Goal: Contribute content: Add original content to the website for others to see

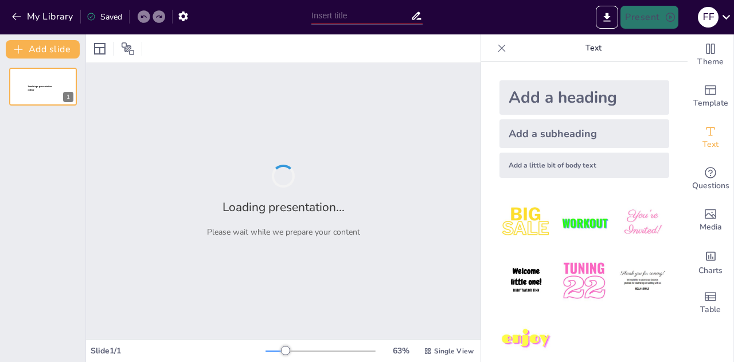
type input "Analyzing Case Law Through the Lens of Administrative Law Principles"
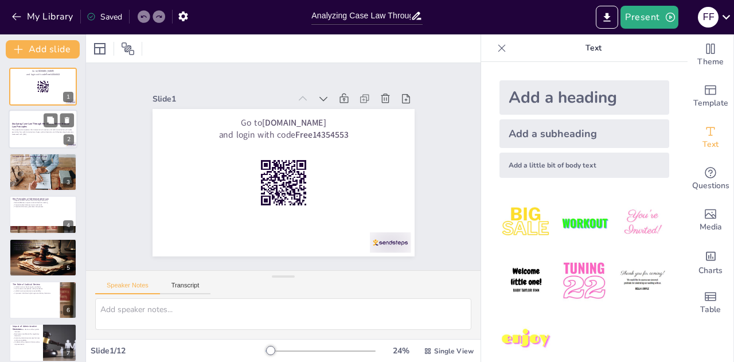
click at [23, 131] on p "This presentation explores the intersection of case law and administrative law …" at bounding box center [43, 131] width 62 height 4
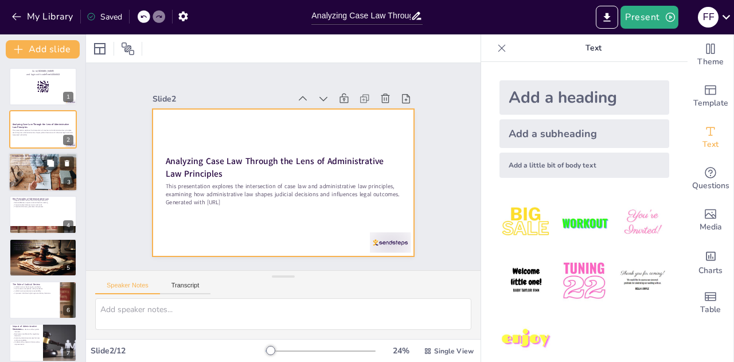
checkbox input "true"
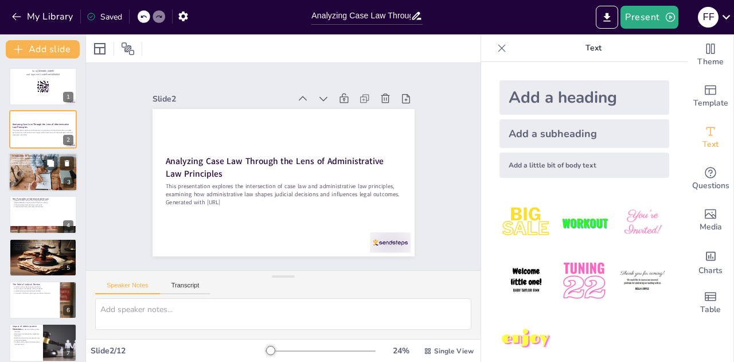
click at [42, 158] on p "Administrative law regulates agency actions." at bounding box center [43, 159] width 62 height 2
type textarea "Administrative law serves as a framework that governs the activities of various…"
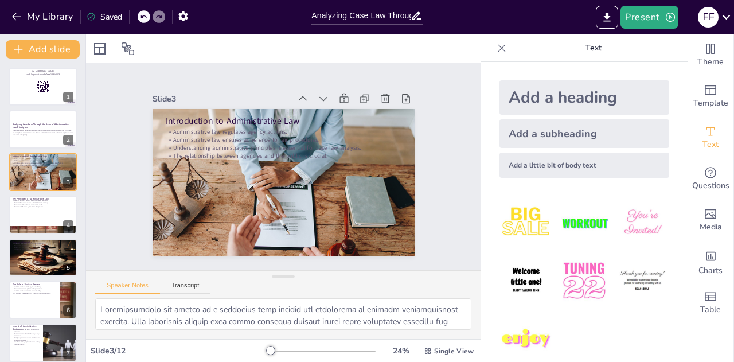
click at [37, 279] on div "Go to sendsteps.me and login with code Free14354553 1 Analyzing Case Law Throug…" at bounding box center [42, 321] width 85 height 507
checkbox input "true"
click at [60, 238] on div "Case Law Examples Chevron case exemplifies judicial deference. Courts ensure ad…" at bounding box center [43, 257] width 69 height 39
type textarea "The Chevron case is a landmark example of judicial deference, where courts reco…"
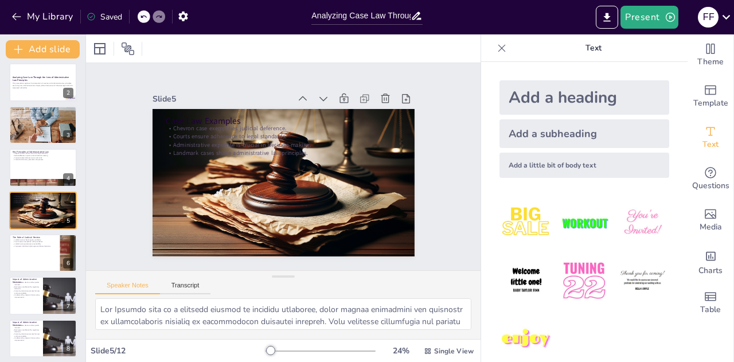
checkbox input "true"
click at [15, 9] on button "My Library" at bounding box center [43, 16] width 69 height 18
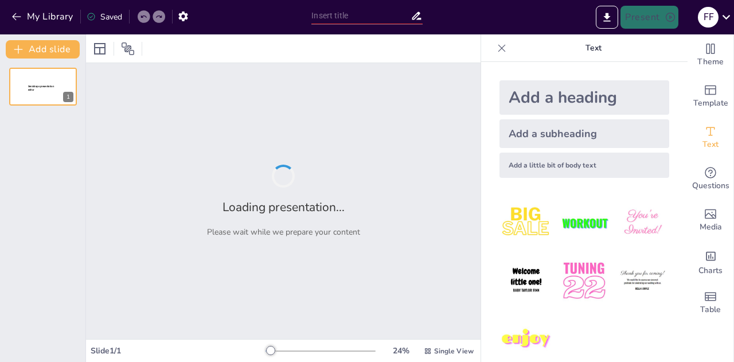
type input "Administrative Law and the Right to Know: The Significance of PUCL v. Union of …"
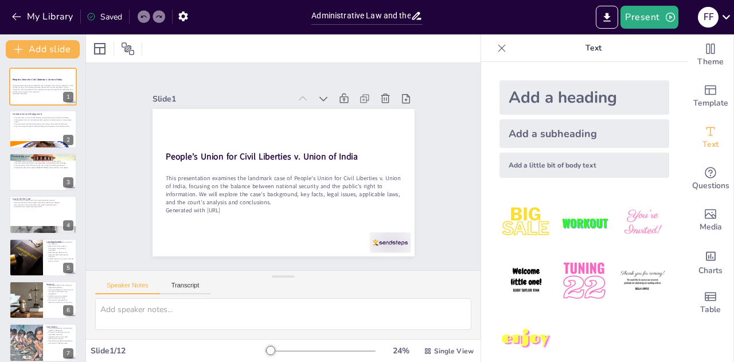
scroll to position [16, 0]
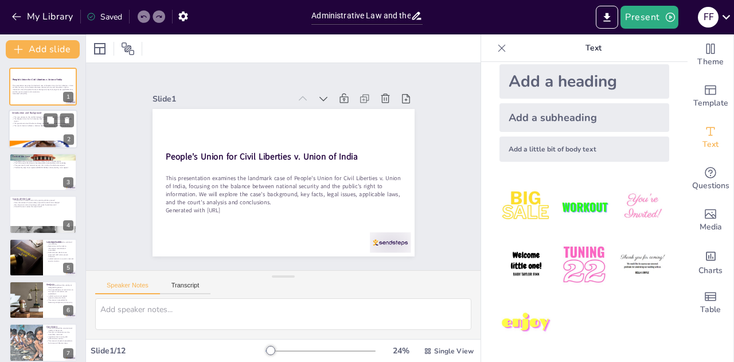
checkbox input "true"
click at [40, 122] on p "The People's Union for Civil Liberties filed a petition for disclosure of a nuc…" at bounding box center [43, 120] width 62 height 4
type textarea "This point emphasizes the core issue of the case, highlighting the ongoing deba…"
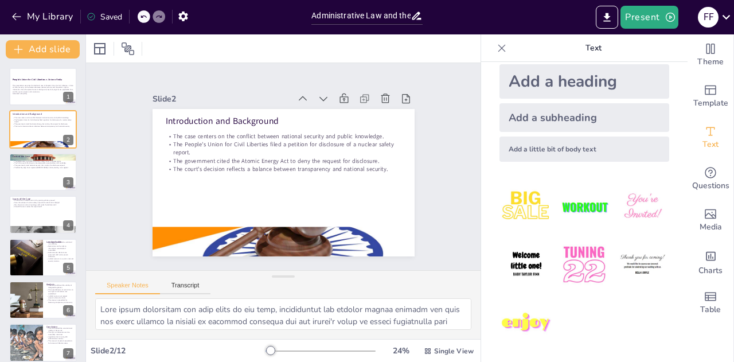
click at [37, 191] on div "People's Union for Civil Liberties v. Union of India This presentation examines…" at bounding box center [42, 321] width 85 height 507
checkbox input "true"
click at [37, 181] on div at bounding box center [43, 172] width 69 height 39
type textarea "This point underscores the critical findings of the AERB report, which served a…"
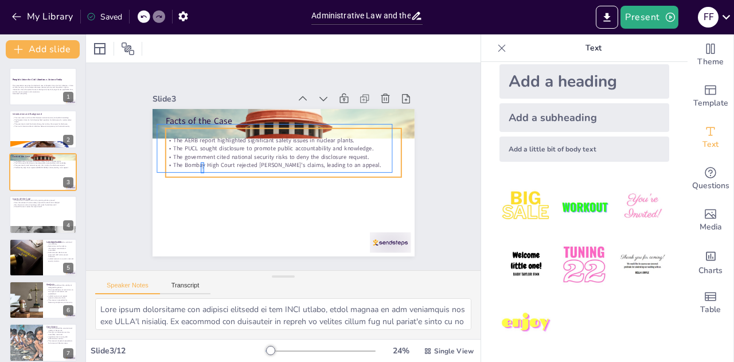
drag, startPoint x: 201, startPoint y: 173, endPoint x: 204, endPoint y: 160, distance: 13.6
click at [253, 160] on div "Facts of the Case The AERB report highlighted significant safety issues in nucl…" at bounding box center [330, 201] width 154 height 212
checkbox input "true"
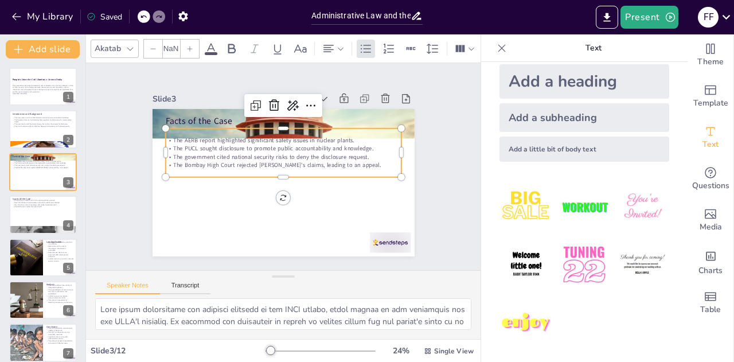
type input "32"
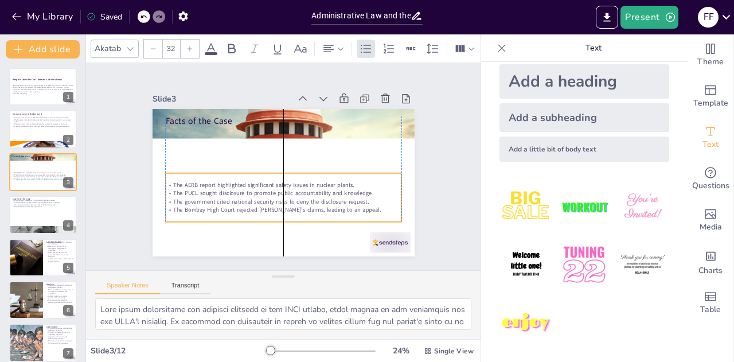
drag, startPoint x: 204, startPoint y: 160, endPoint x: 204, endPoint y: 205, distance: 44.7
click at [204, 205] on p "The Bombay High Court rejected [PERSON_NAME]'s claims, leading to an appeal." at bounding box center [274, 208] width 232 height 57
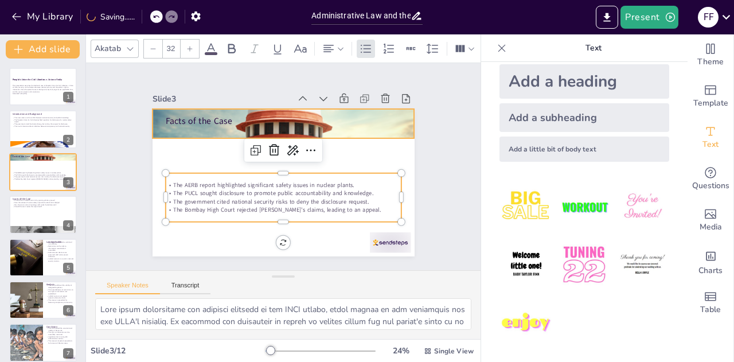
checkbox input "true"
type input "--"
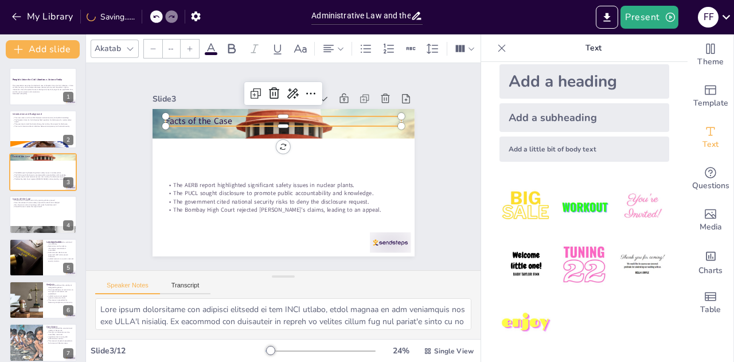
checkbox input "true"
type input "48"
click at [199, 123] on div "Facts of the Case The AERB report highlighted significant safety issues in nucl…" at bounding box center [285, 151] width 276 height 174
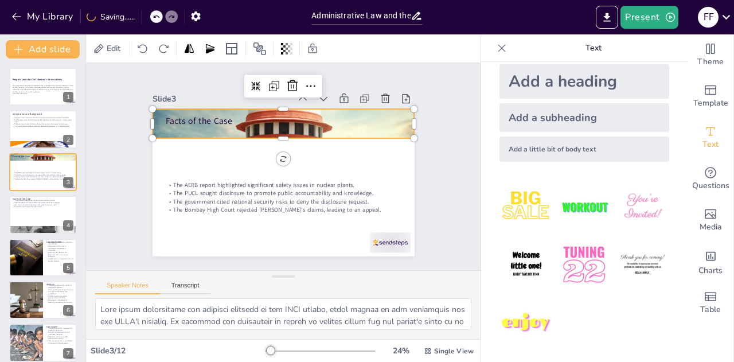
click at [216, 130] on div at bounding box center [279, 209] width 282 height 227
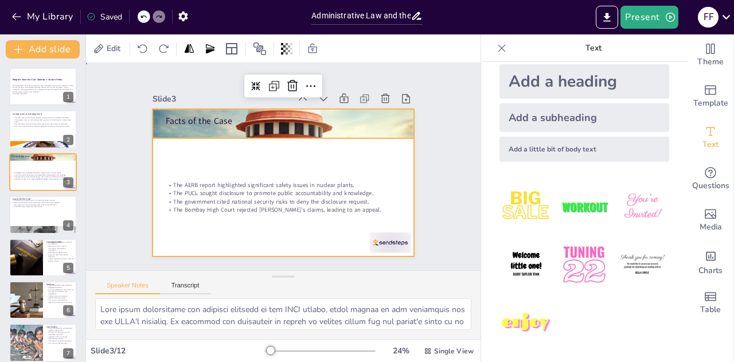
click at [236, 163] on div at bounding box center [297, 174] width 259 height 300
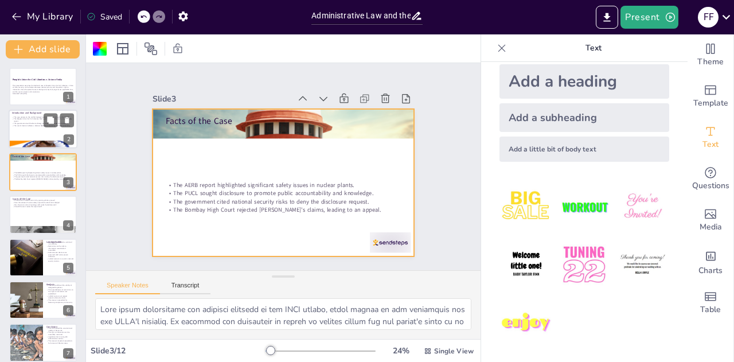
checkbox input "true"
click at [52, 146] on div at bounding box center [43, 145] width 69 height 39
type textarea "This point emphasizes the core issue of the case, highlighting the ongoing deba…"
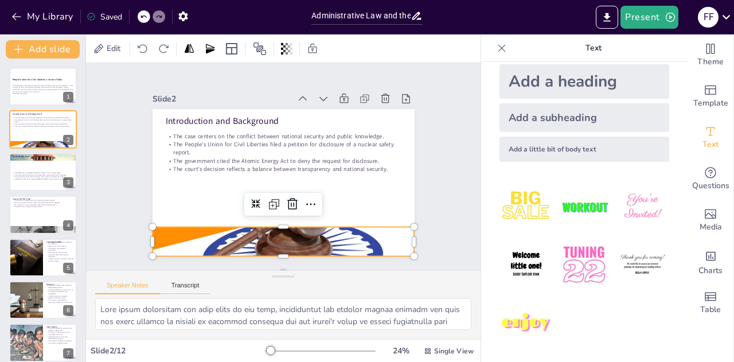
click at [206, 206] on div at bounding box center [260, 95] width 295 height 221
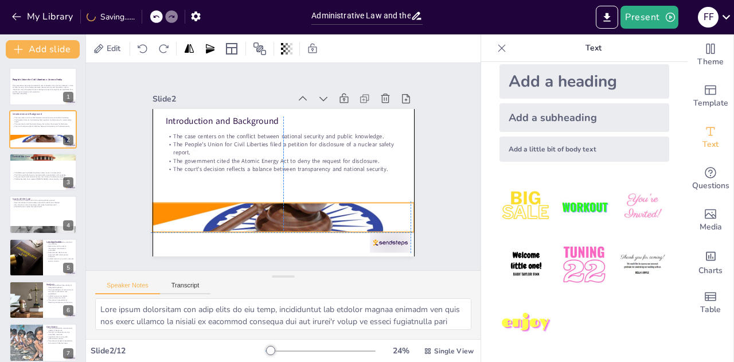
drag, startPoint x: 206, startPoint y: 226, endPoint x: 205, endPoint y: 200, distance: 26.4
click at [205, 200] on div at bounding box center [233, 162] width 174 height 276
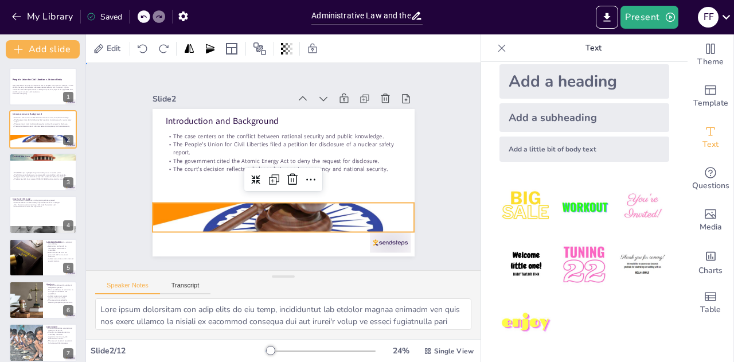
click at [100, 171] on div "Slide 1 People's Union for Civil Liberties v. Union of India This presentation …" at bounding box center [283, 167] width 429 height 284
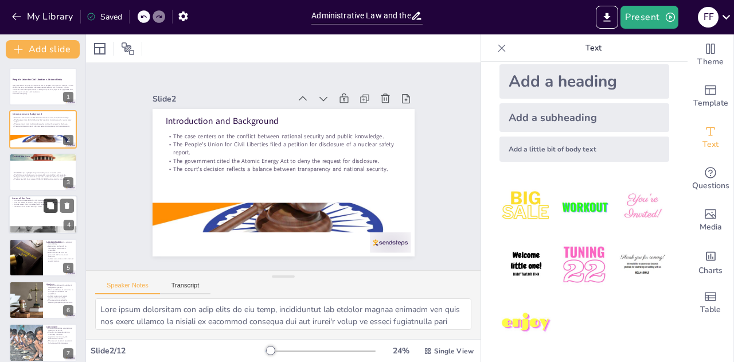
checkbox input "true"
click at [54, 199] on button at bounding box center [51, 206] width 14 height 14
type textarea "This point raises a fundamental question about the legality of Section 18 and i…"
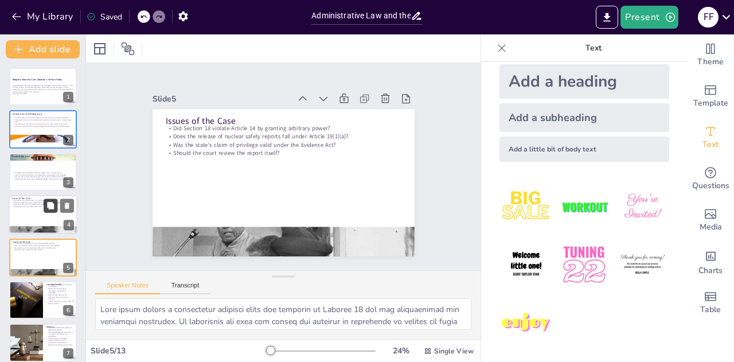
scroll to position [47, 0]
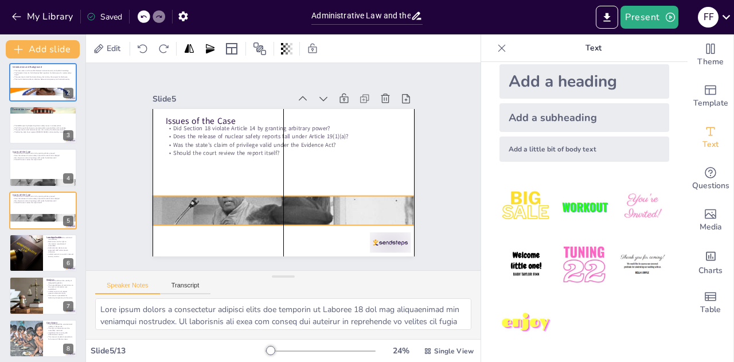
drag, startPoint x: 213, startPoint y: 229, endPoint x: 216, endPoint y: 198, distance: 31.0
click at [216, 198] on div at bounding box center [245, 189] width 282 height 314
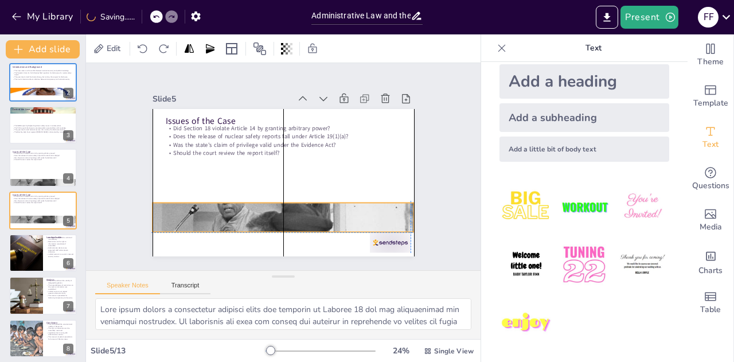
click at [269, 216] on div at bounding box center [233, 156] width 225 height 292
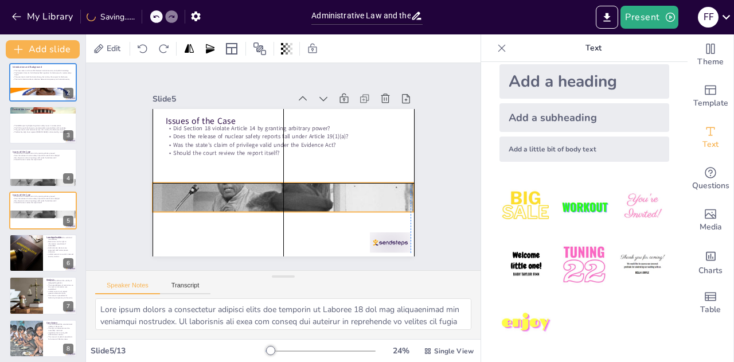
drag, startPoint x: 274, startPoint y: 216, endPoint x: 274, endPoint y: 206, distance: 9.7
click at [274, 206] on div at bounding box center [313, 163] width 201 height 279
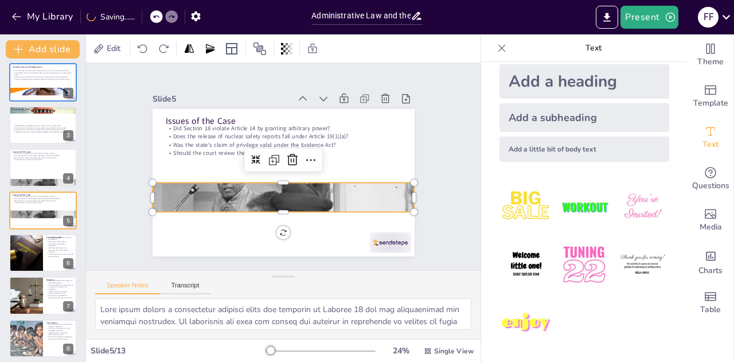
click at [274, 206] on div at bounding box center [252, 167] width 175 height 262
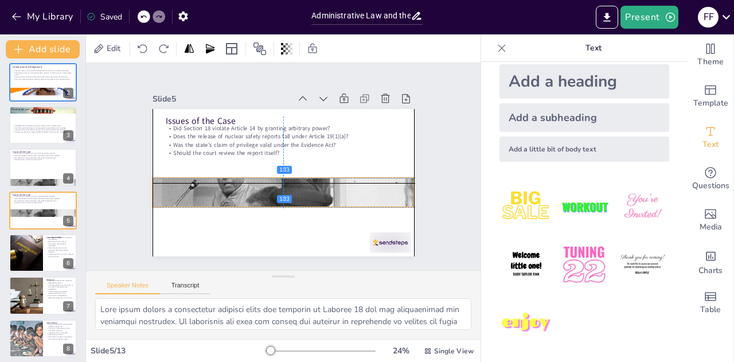
click at [275, 174] on div at bounding box center [291, 191] width 303 height 247
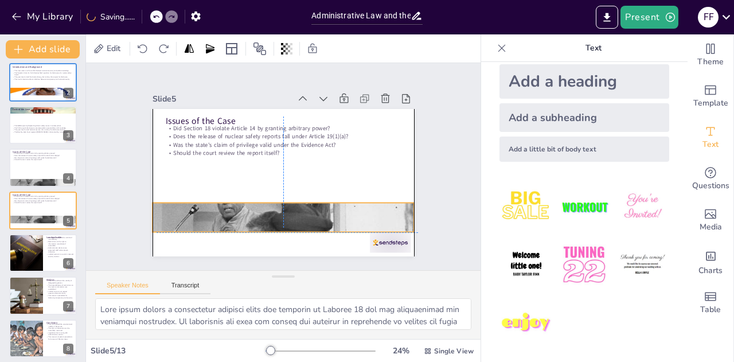
drag, startPoint x: 273, startPoint y: 179, endPoint x: 277, endPoint y: 200, distance: 21.0
click at [277, 200] on div at bounding box center [245, 131] width 305 height 311
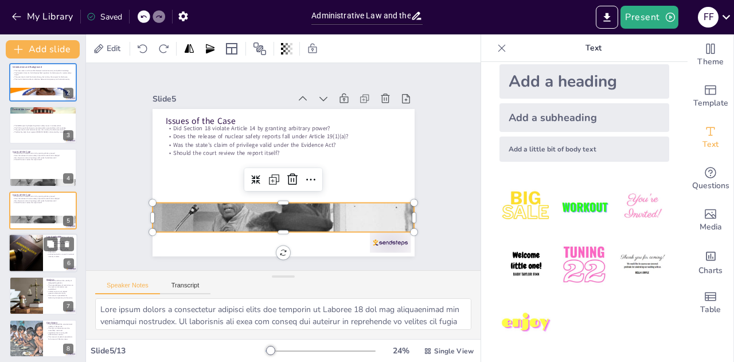
checkbox input "true"
click at [32, 249] on div at bounding box center [26, 252] width 58 height 39
type textarea "This point highlights the court's affirmation of Section 18, showcasing the jud…"
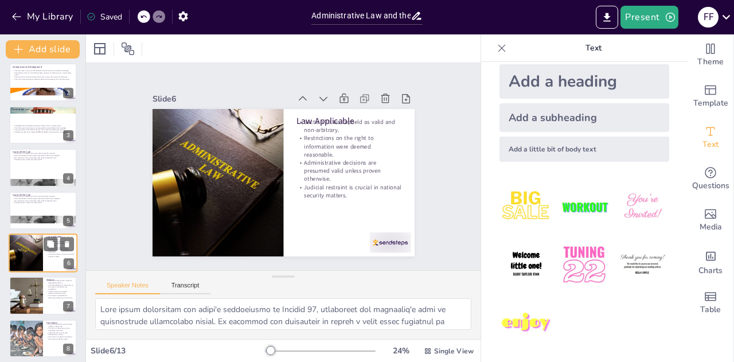
scroll to position [89, 0]
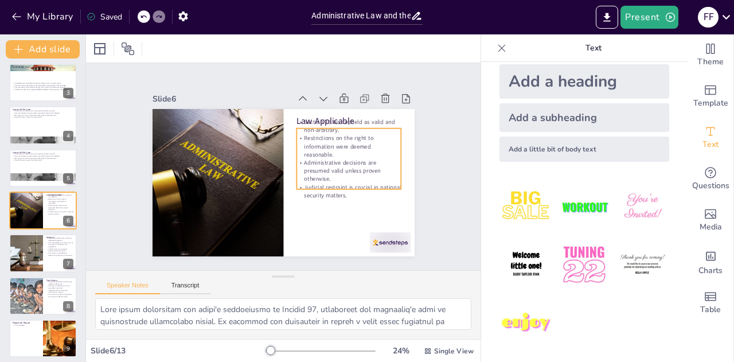
checkbox input "true"
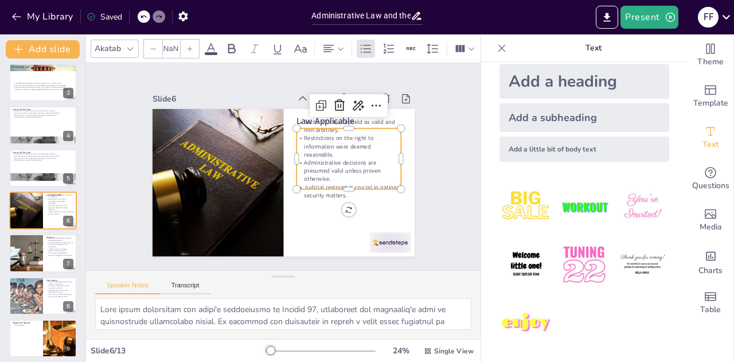
type input "32"
click at [278, 167] on p "Administrative decisions are presumed valid unless proven otherwise." at bounding box center [226, 136] width 106 height 65
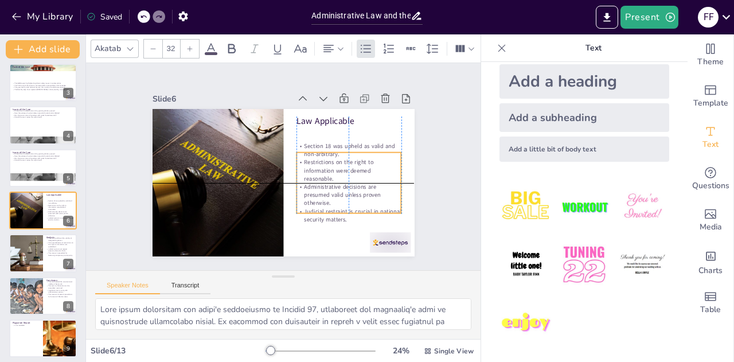
drag, startPoint x: 347, startPoint y: 167, endPoint x: 347, endPoint y: 194, distance: 27.0
click at [268, 163] on p "Administrative decisions are presumed valid unless proven otherwise." at bounding box center [215, 146] width 107 height 36
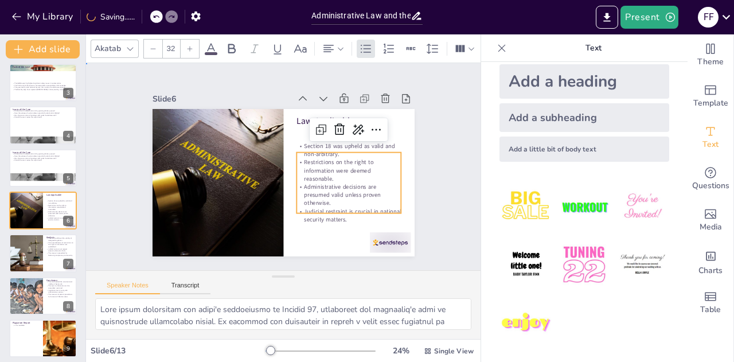
click at [456, 170] on div "Slide 1 People's Union for Civil Liberties v. Union of India This presentation …" at bounding box center [283, 166] width 394 height 207
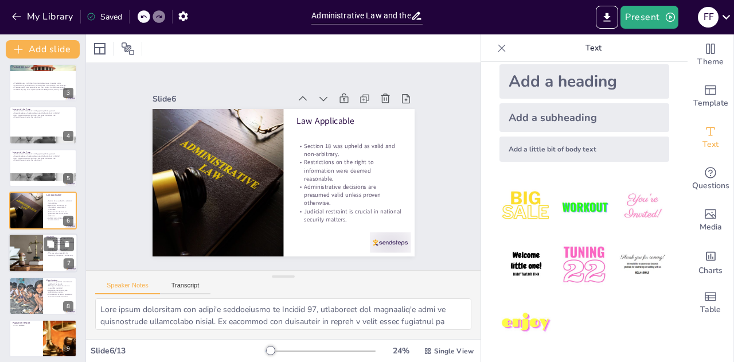
checkbox input "true"
click at [41, 245] on div at bounding box center [26, 253] width 58 height 39
type textarea "This point underscores the court's endorsement of the legislative framework gov…"
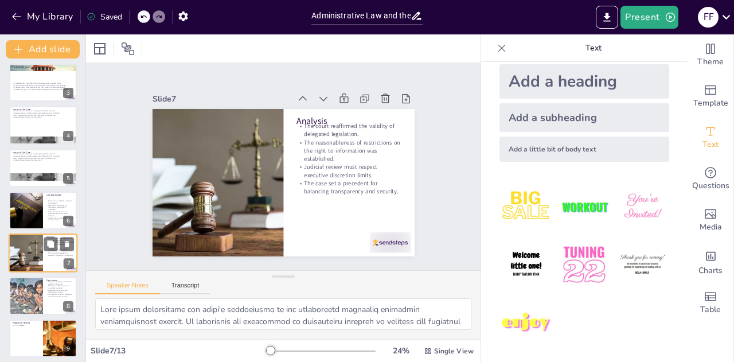
scroll to position [132, 0]
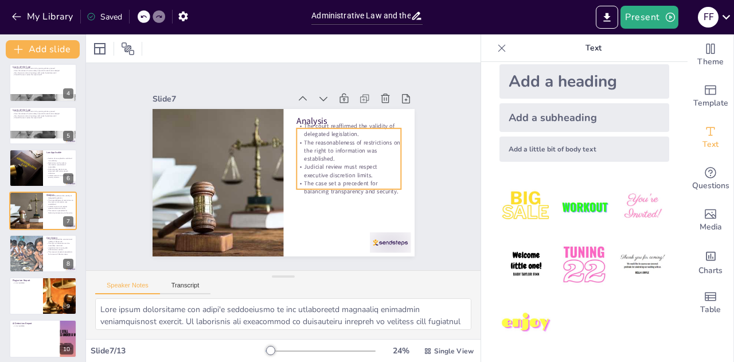
checkbox input "true"
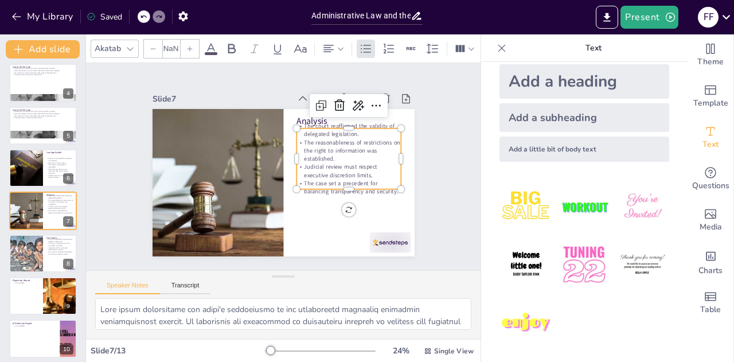
type input "32"
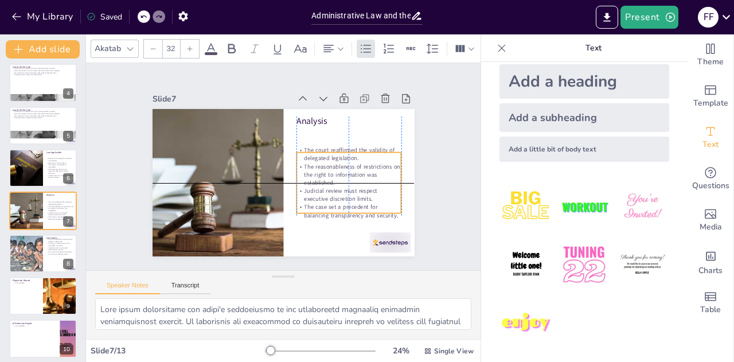
drag, startPoint x: 349, startPoint y: 141, endPoint x: 347, endPoint y: 168, distance: 27.0
click at [279, 168] on p "The reasonableness of restrictions on the right to information was established." at bounding box center [238, 214] width 81 height 99
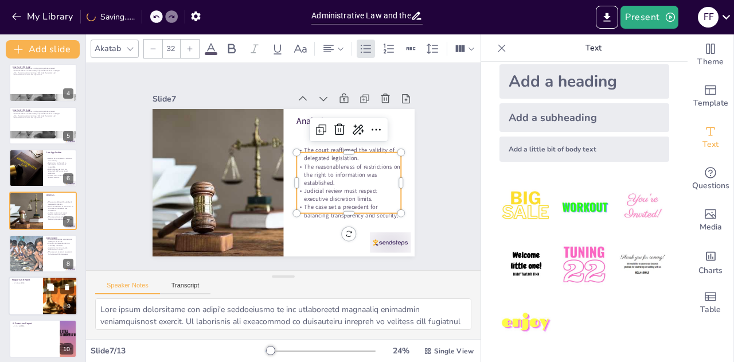
checkbox input "true"
click at [20, 296] on div at bounding box center [43, 295] width 69 height 39
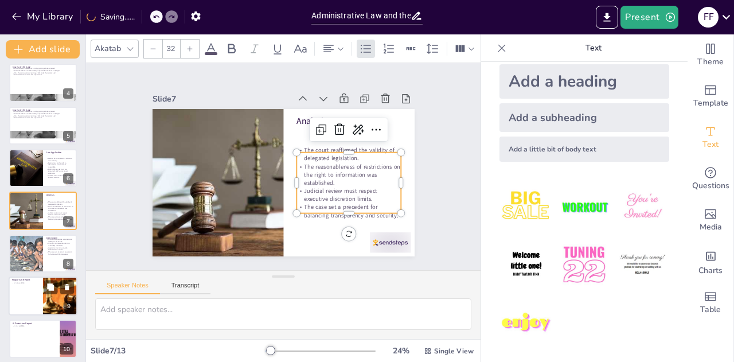
scroll to position [218, 0]
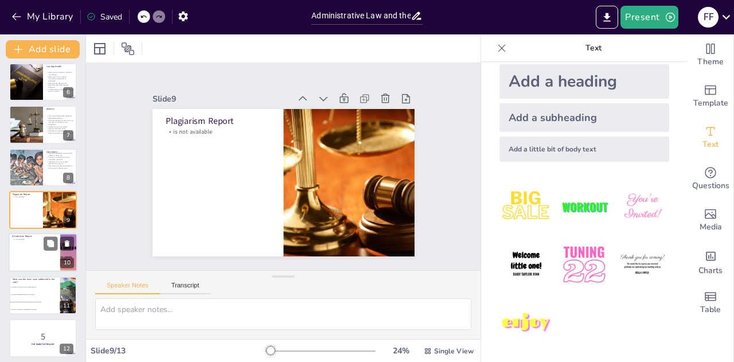
checkbox input "true"
click at [70, 241] on icon at bounding box center [67, 244] width 8 height 8
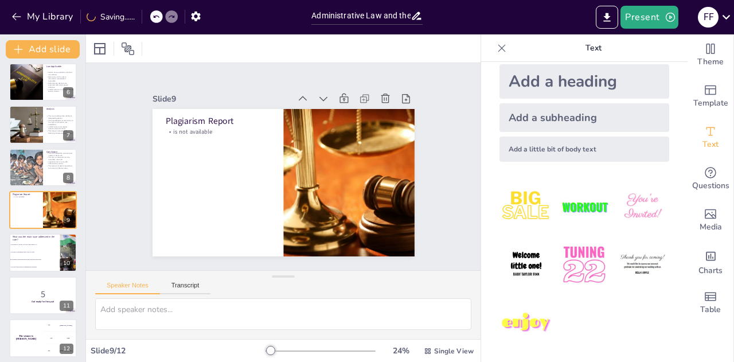
checkbox input "true"
click at [111, 22] on div "Saved" at bounding box center [101, 16] width 41 height 21
click at [108, 15] on div "Saved" at bounding box center [105, 16] width 36 height 11
click at [137, 13] on div "My Library Saved" at bounding box center [97, 16] width 194 height 21
click at [142, 16] on icon at bounding box center [143, 16] width 6 height 3
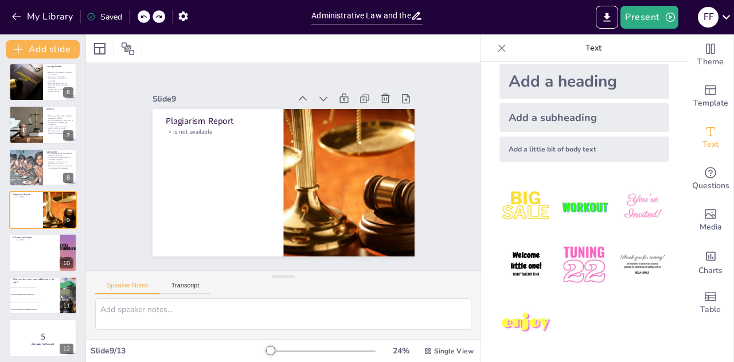
click at [142, 16] on icon at bounding box center [143, 16] width 6 height 3
type textarea "This point underscores the court's endorsement of the legislative framework gov…"
checkbox input "true"
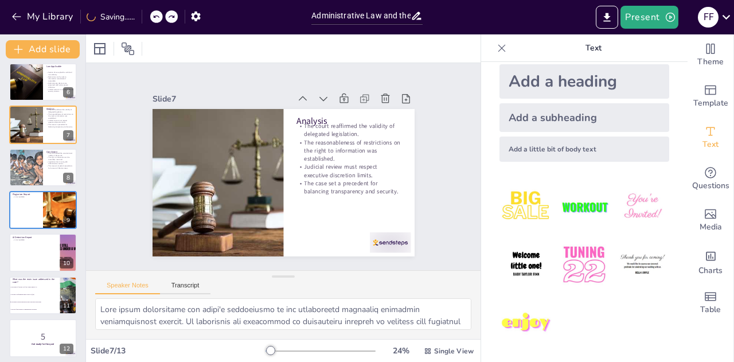
click at [142, 16] on div "My Library Saving......" at bounding box center [103, 16] width 206 height 21
click at [162, 15] on div at bounding box center [156, 16] width 13 height 13
type textarea "This point highlights the court's affirmation of Section 18, showcasing the jud…"
checkbox input "true"
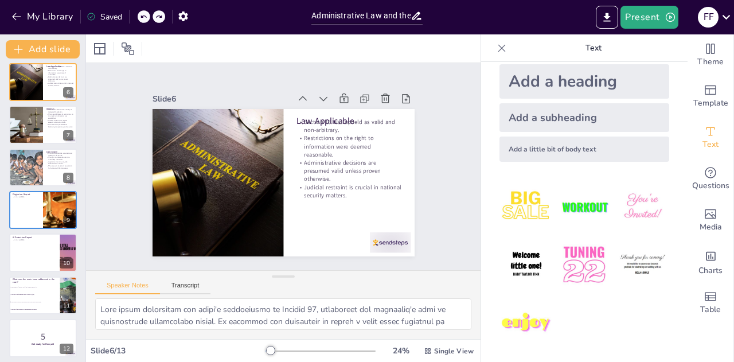
click at [162, 15] on icon at bounding box center [158, 16] width 7 height 7
type textarea "This point underscores the court's endorsement of the legislative framework gov…"
checkbox input "true"
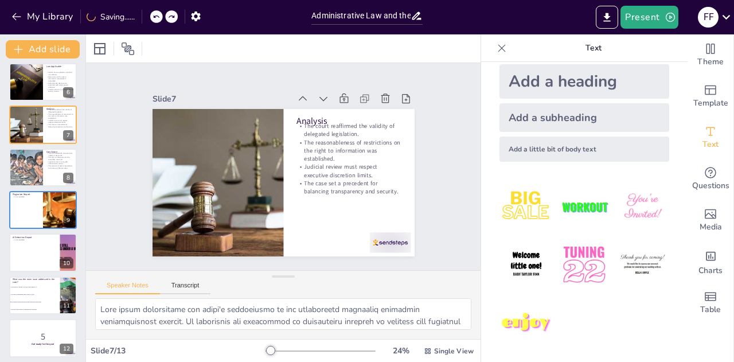
click at [162, 15] on div at bounding box center [156, 16] width 13 height 13
type textarea "This point highlights the court's affirmation of Section 18, showcasing the jud…"
checkbox input "true"
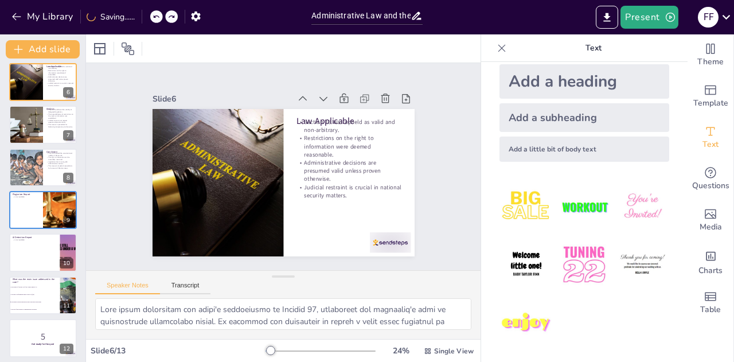
click at [162, 15] on div at bounding box center [156, 16] width 13 height 13
type textarea "This point raises a fundamental question about the legality of Section 18 and i…"
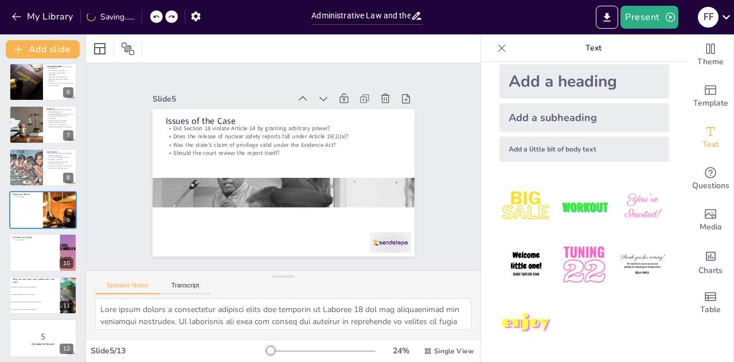
click at [162, 15] on div at bounding box center [156, 16] width 13 height 13
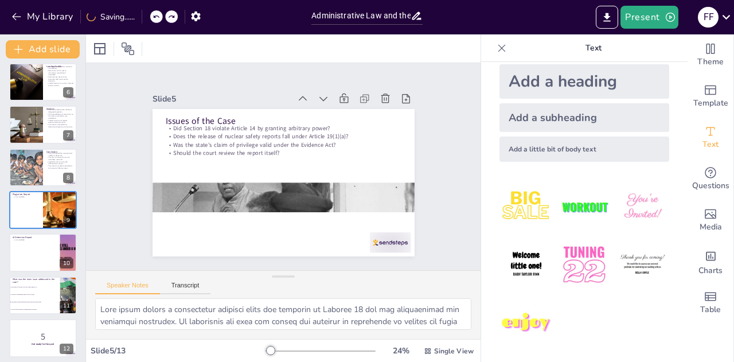
click at [162, 15] on div at bounding box center [156, 16] width 13 height 13
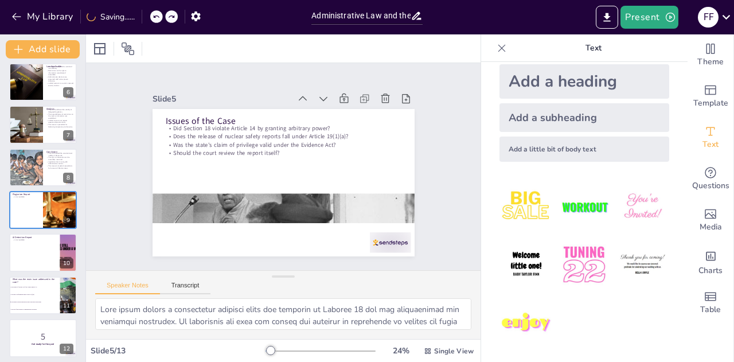
click at [162, 15] on div at bounding box center [156, 16] width 13 height 13
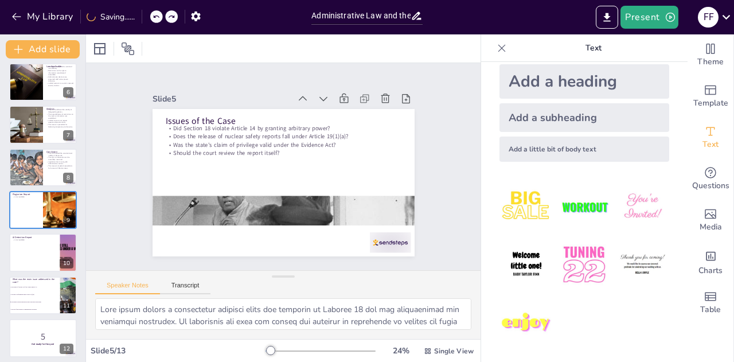
click at [162, 15] on div at bounding box center [156, 16] width 13 height 13
checkbox input "true"
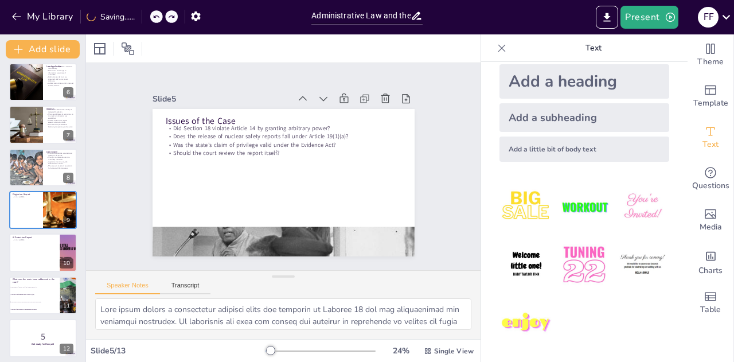
click at [162, 15] on div at bounding box center [156, 16] width 13 height 13
type textarea "This point emphasizes the core issue of the case, highlighting the ongoing deba…"
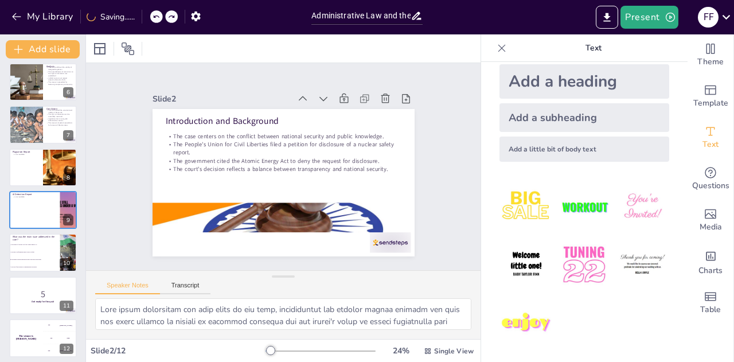
click at [162, 15] on div at bounding box center [156, 16] width 13 height 13
checkbox input "true"
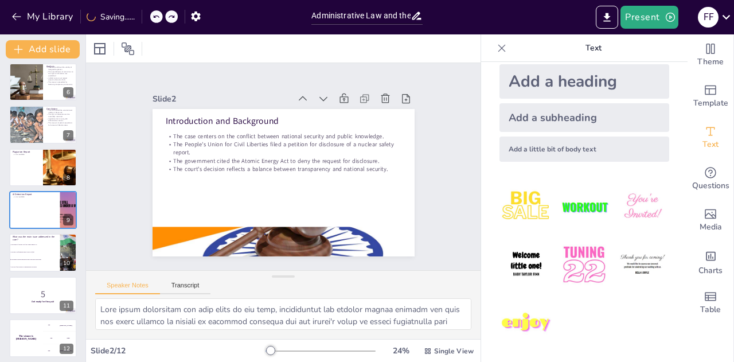
click at [162, 15] on div at bounding box center [156, 16] width 13 height 13
type textarea "This point underscores the critical findings of the AERB report, which served a…"
checkbox input "true"
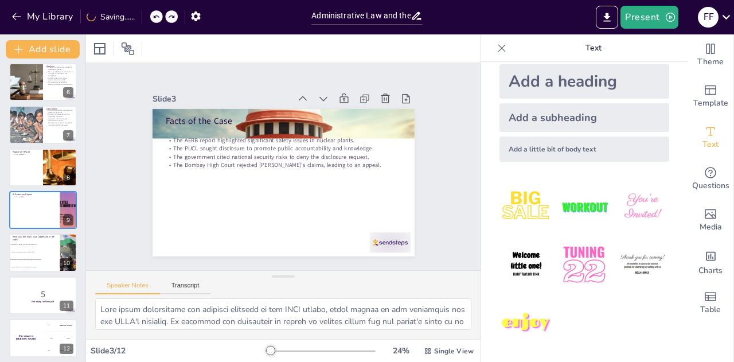
click at [162, 15] on div at bounding box center [156, 16] width 13 height 13
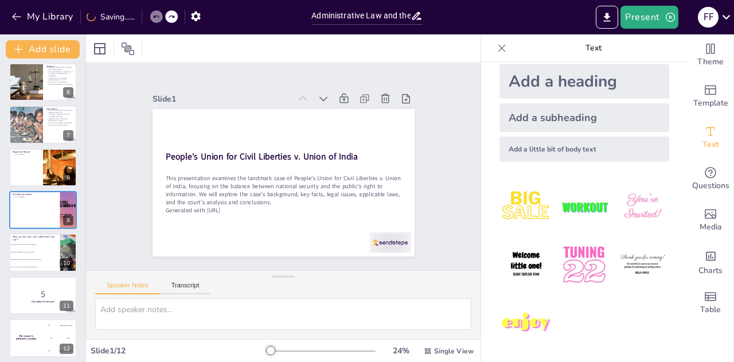
click at [162, 15] on div at bounding box center [156, 16] width 13 height 13
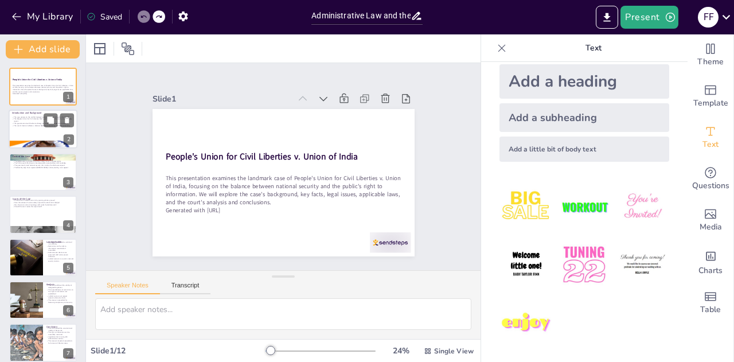
checkbox input "true"
click at [34, 118] on p "The People's Union for Civil Liberties filed a petition for disclosure of a nuc…" at bounding box center [43, 120] width 62 height 4
type textarea "This point emphasizes the core issue of the case, highlighting the ongoing deba…"
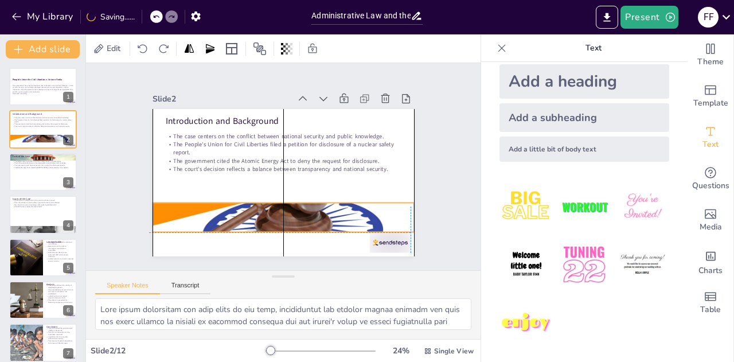
drag, startPoint x: 225, startPoint y: 226, endPoint x: 221, endPoint y: 205, distance: 21.6
click at [221, 205] on div at bounding box center [272, 117] width 287 height 199
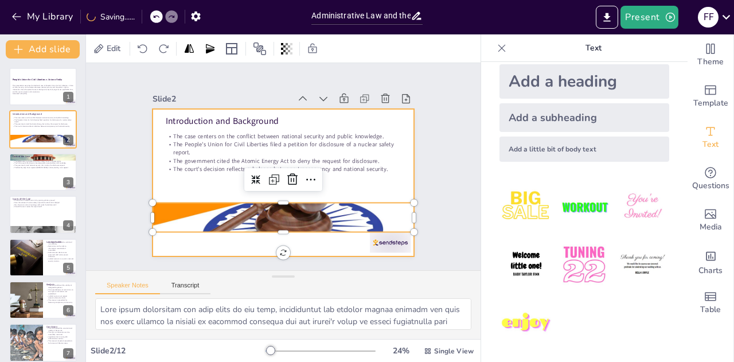
checkbox input "true"
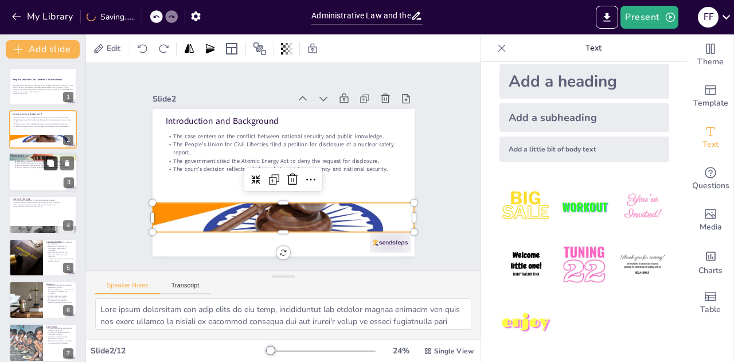
click at [46, 165] on icon at bounding box center [50, 163] width 8 height 8
type textarea "This point underscores the critical findings of the AERB report, which served a…"
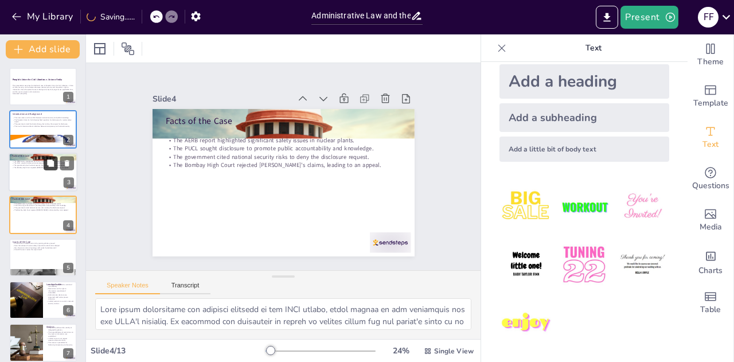
scroll to position [5, 0]
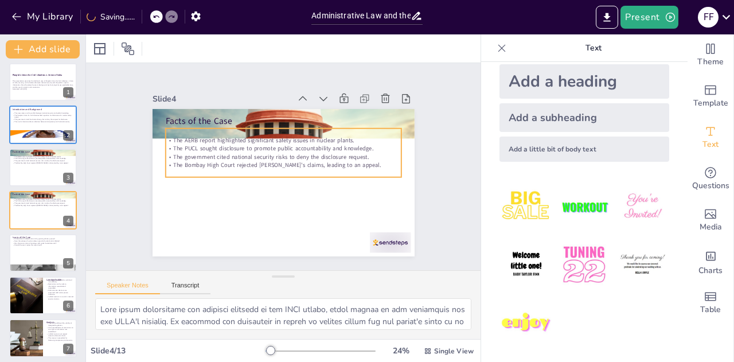
checkbox input "true"
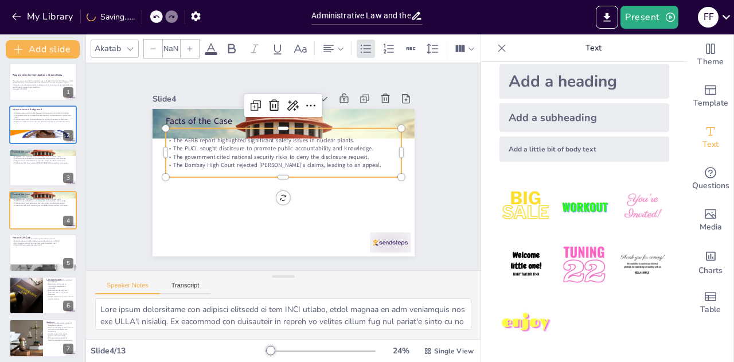
type input "32"
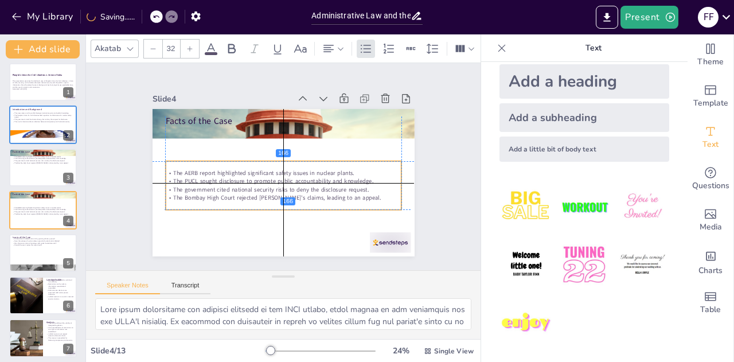
drag, startPoint x: 220, startPoint y: 156, endPoint x: 219, endPoint y: 188, distance: 32.1
click at [219, 148] on p "The government cited national security risks to deny the disclosure request." at bounding box center [283, 144] width 236 height 8
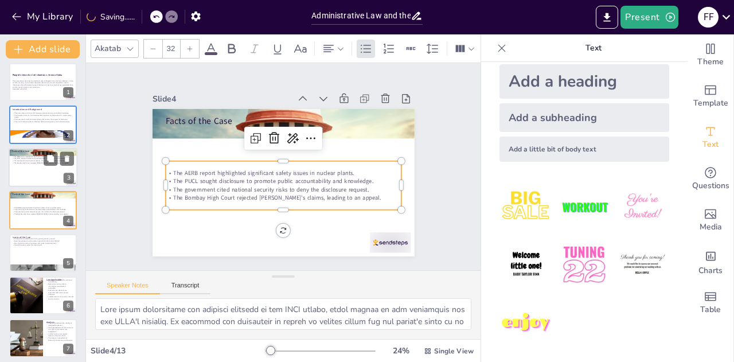
click at [42, 159] on p "The PUCL sought disclosure to promote public accountability and knowledge." at bounding box center [43, 158] width 62 height 2
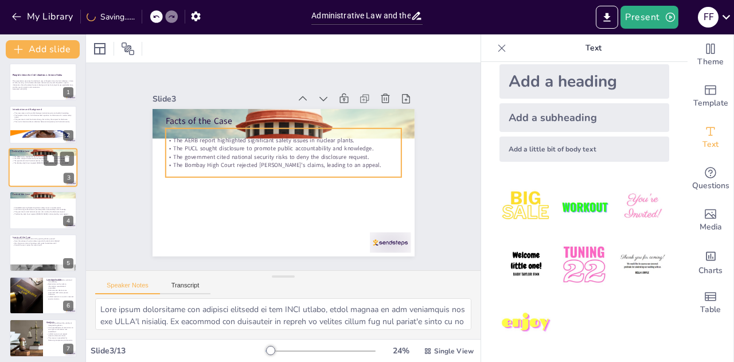
scroll to position [0, 0]
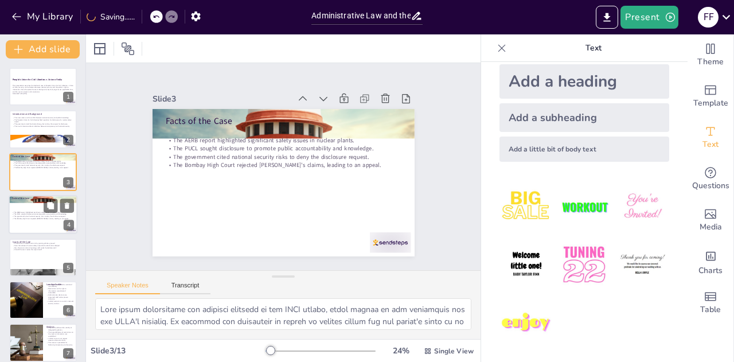
click at [23, 207] on div at bounding box center [43, 214] width 69 height 39
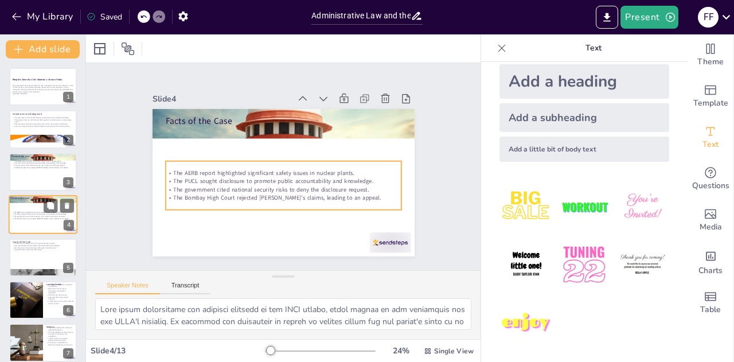
scroll to position [5, 0]
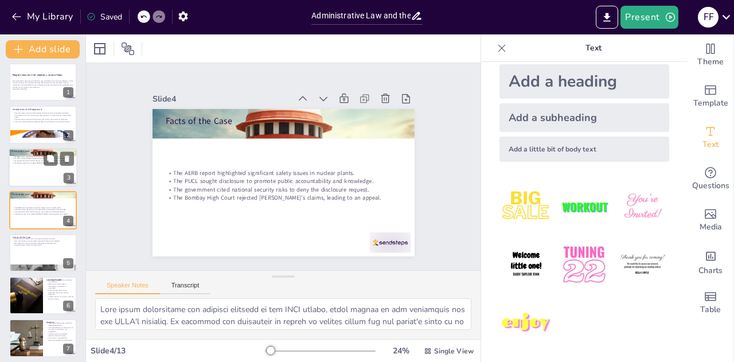
click at [19, 166] on div at bounding box center [43, 167] width 69 height 39
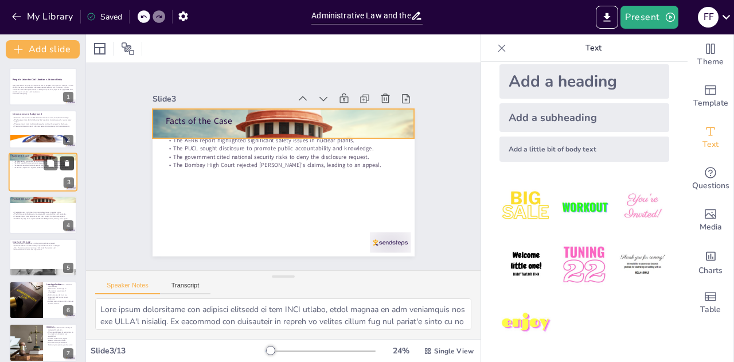
checkbox input "true"
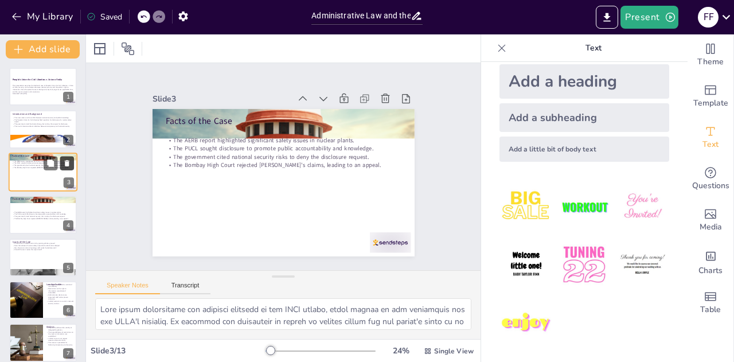
click at [68, 160] on icon at bounding box center [67, 163] width 8 height 8
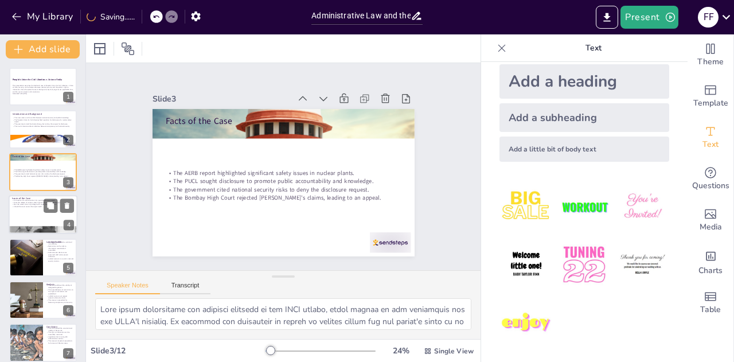
checkbox input "true"
click at [26, 208] on div at bounding box center [43, 214] width 69 height 39
type textarea "This point raises a fundamental question about the legality of Section 18 and i…"
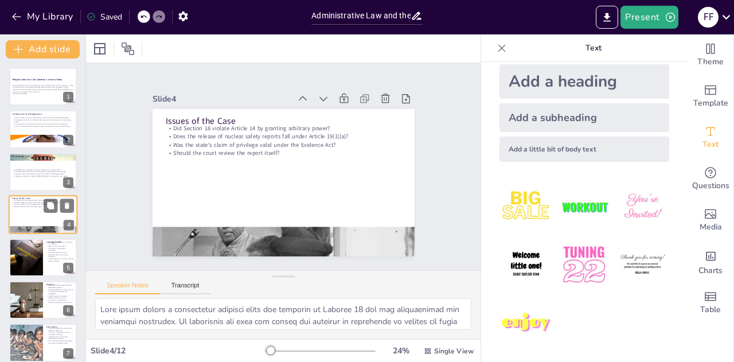
scroll to position [5, 0]
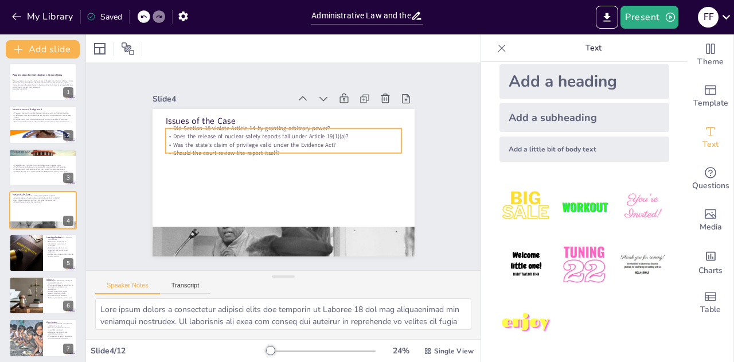
checkbox input "true"
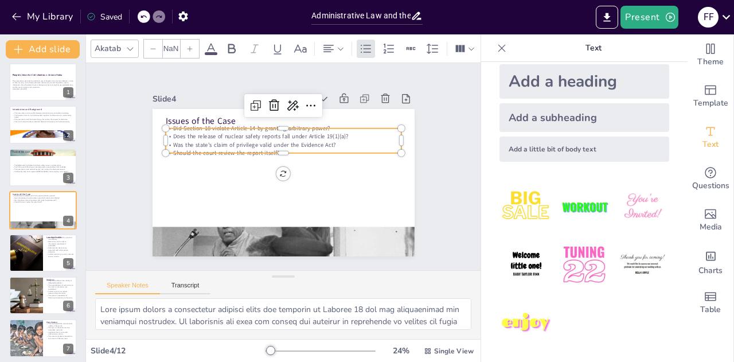
type input "32"
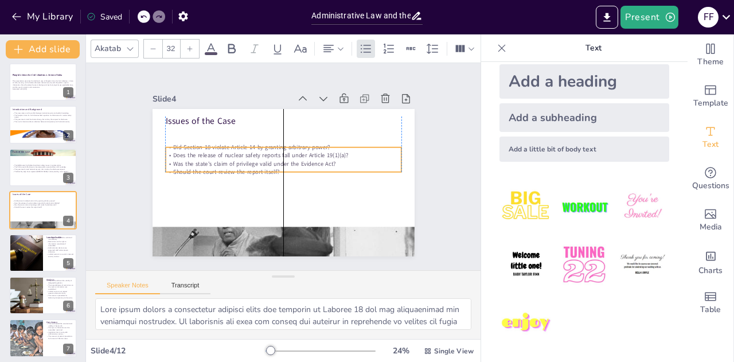
drag, startPoint x: 196, startPoint y: 143, endPoint x: 194, endPoint y: 161, distance: 18.4
click at [235, 161] on p "Was the state's claim of privilege valid under the Evidence Act?" at bounding box center [286, 167] width 103 height 218
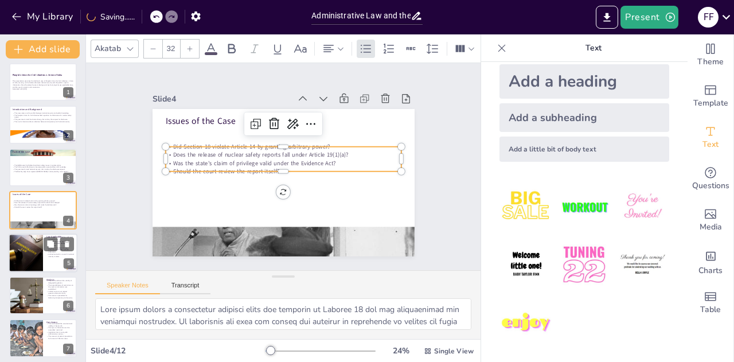
checkbox input "true"
click at [42, 247] on div at bounding box center [26, 252] width 58 height 39
type textarea "This point highlights the court's affirmation of Section 18, showcasing the jud…"
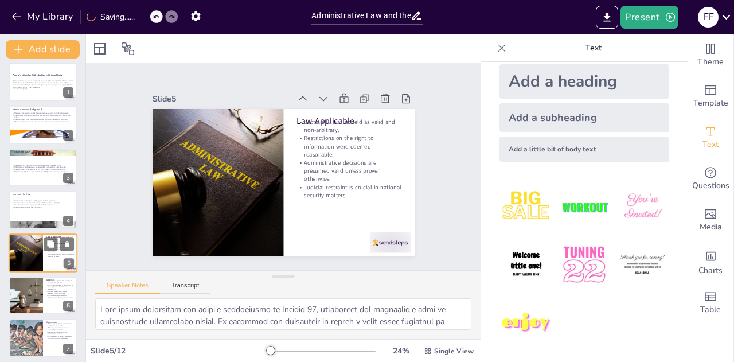
scroll to position [47, 0]
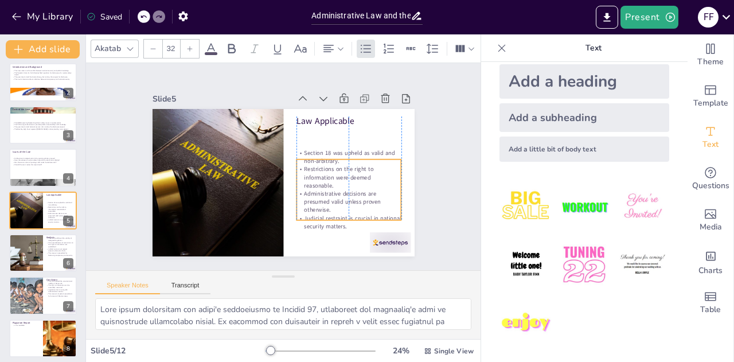
drag, startPoint x: 308, startPoint y: 167, endPoint x: 308, endPoint y: 198, distance: 31.0
click at [308, 151] on p "Administrative decisions are presumed valid unless proven otherwise." at bounding box center [312, 97] width 36 height 107
checkbox input "true"
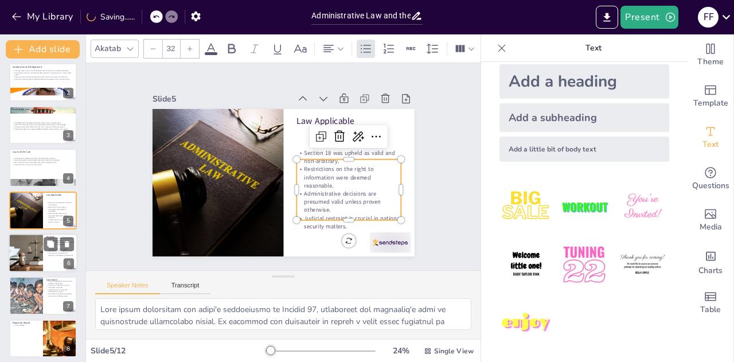
click at [22, 248] on div at bounding box center [26, 252] width 58 height 39
type textarea "This point underscores the court's endorsement of the legislative framework gov…"
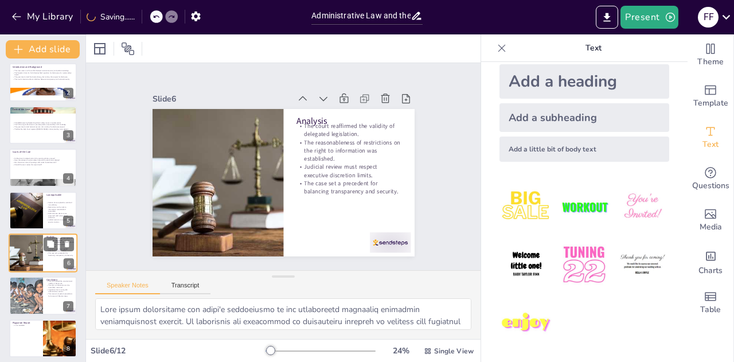
scroll to position [89, 0]
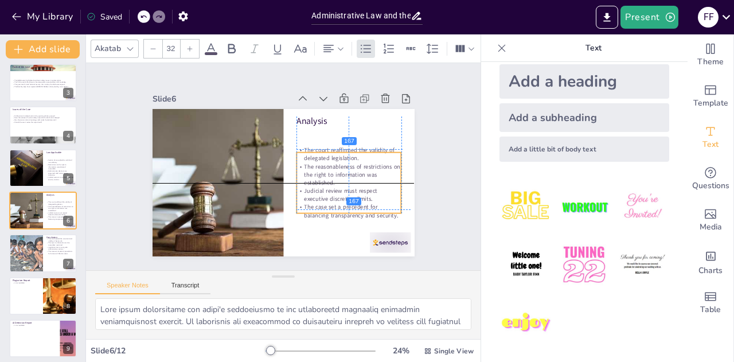
drag, startPoint x: 323, startPoint y: 157, endPoint x: 325, endPoint y: 182, distance: 24.7
click at [275, 182] on p "The reasonableness of restrictions on the right to information was established." at bounding box center [225, 198] width 99 height 81
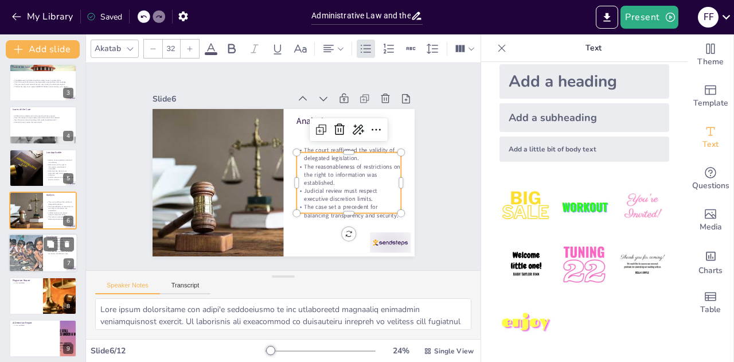
checkbox input "true"
click at [17, 256] on div at bounding box center [26, 253] width 52 height 39
type textarea "This point captures the essence of the court's ruling, emphasizing the importan…"
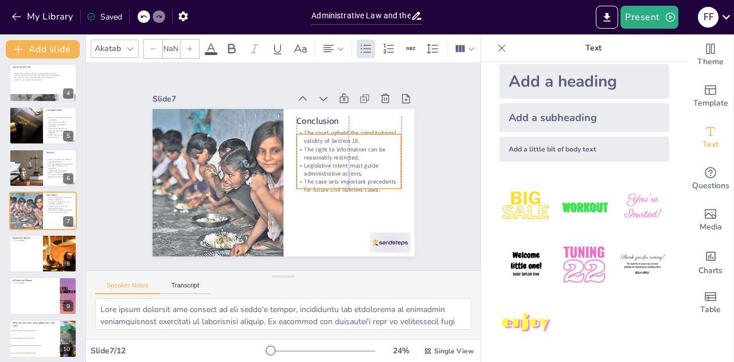
checkbox input "true"
type input "32"
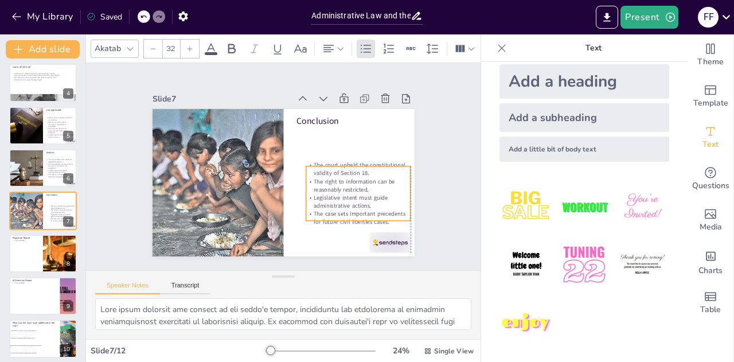
drag, startPoint x: 318, startPoint y: 155, endPoint x: 326, endPoint y: 194, distance: 39.1
click at [326, 196] on p "Legislative intent must guide administrative actions." at bounding box center [354, 209] width 106 height 27
click at [124, 245] on div "Slide 1 People's Union for Civil Liberties v. Union of India This presentation …" at bounding box center [283, 166] width 319 height 439
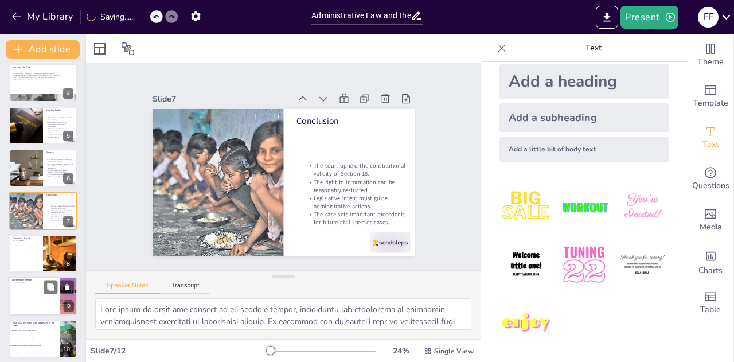
checkbox input "true"
click at [33, 282] on p "is not available" at bounding box center [34, 283] width 45 height 2
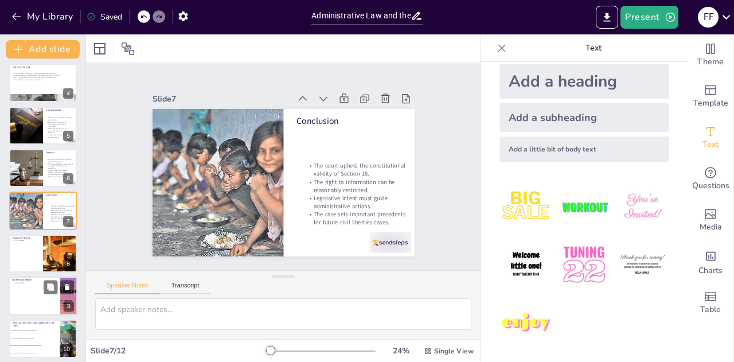
scroll to position [218, 0]
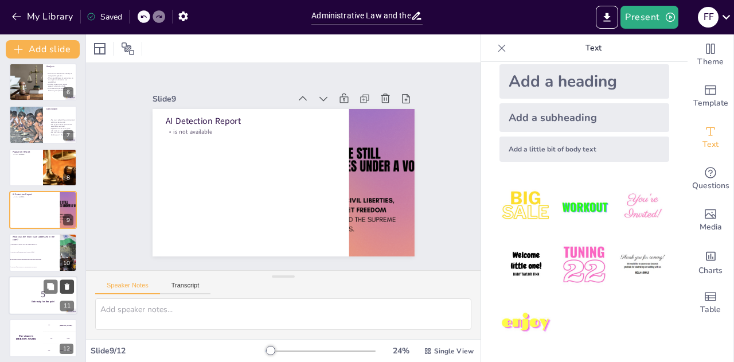
click at [64, 283] on icon at bounding box center [67, 286] width 8 height 8
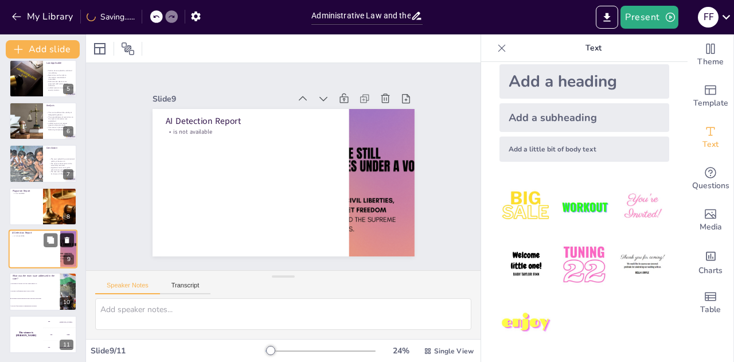
checkbox input "true"
click at [67, 233] on button at bounding box center [67, 240] width 14 height 14
type textarea "The correct answer is the balance between national security and public knowledg…"
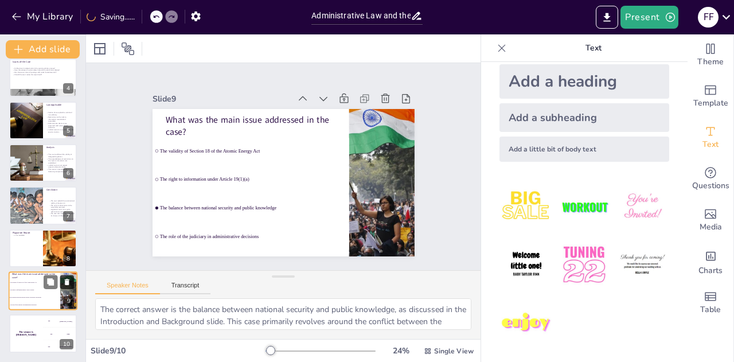
scroll to position [136, 0]
checkbox input "true"
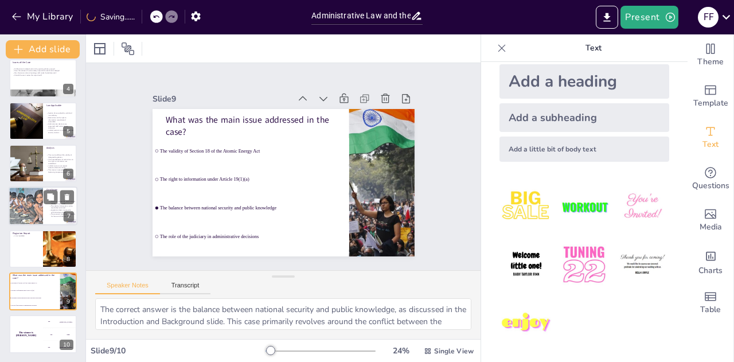
checkbox input "true"
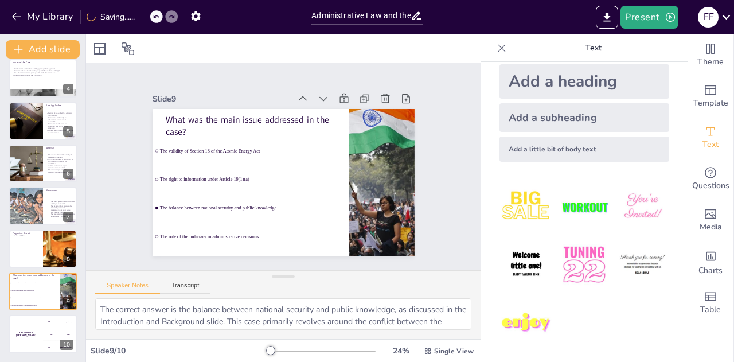
checkbox input "true"
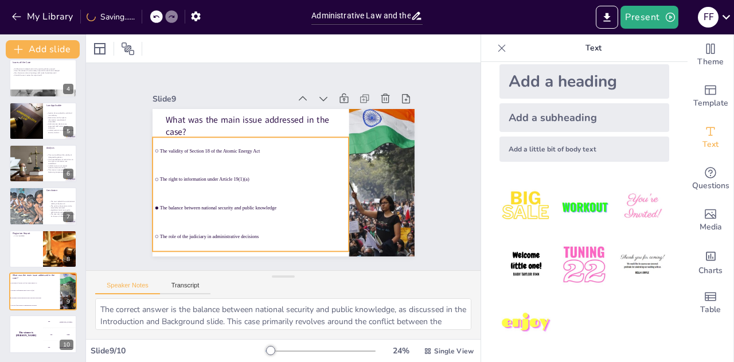
checkbox input "true"
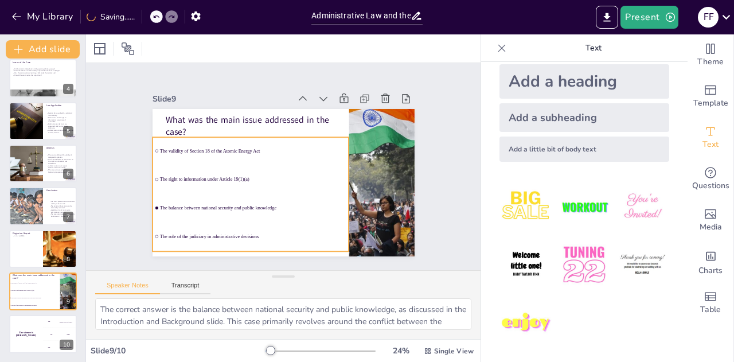
checkbox input "true"
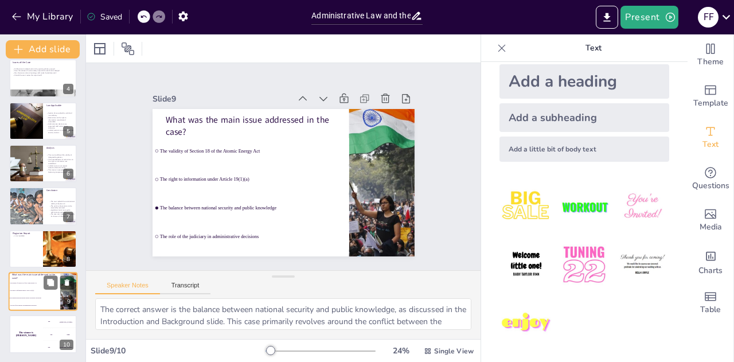
checkbox input "true"
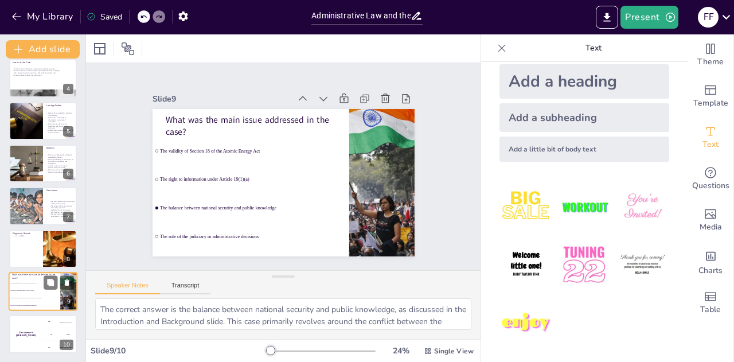
checkbox input "true"
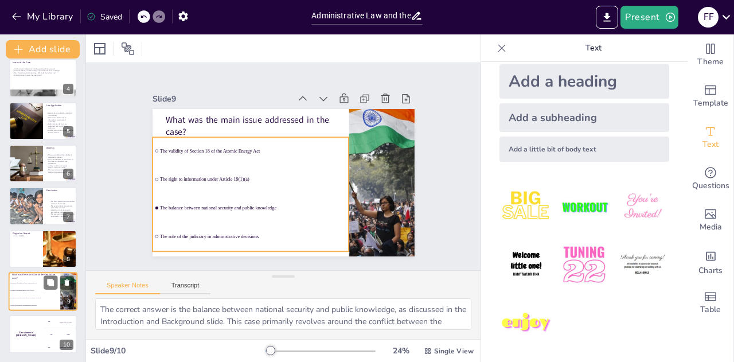
checkbox input "true"
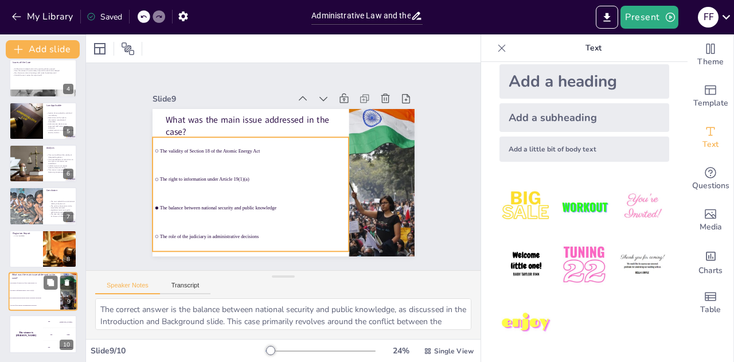
checkbox input "true"
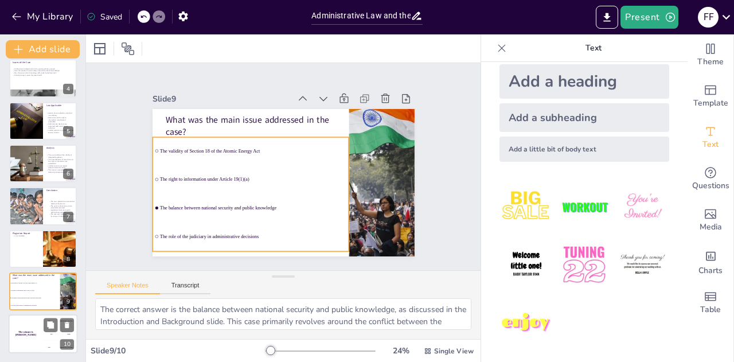
checkbox input "true"
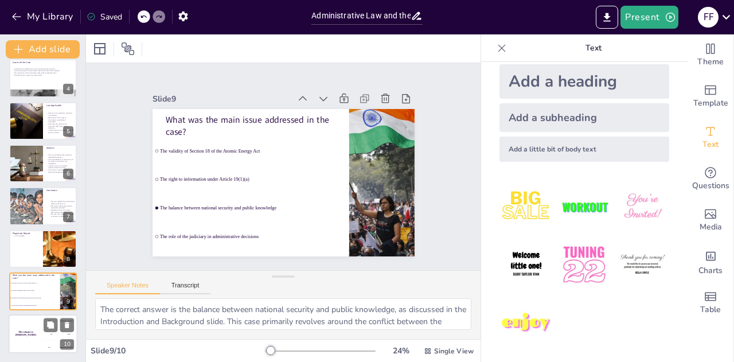
checkbox input "true"
click at [42, 333] on h4 "The winner is [PERSON_NAME]" at bounding box center [26, 334] width 34 height 6
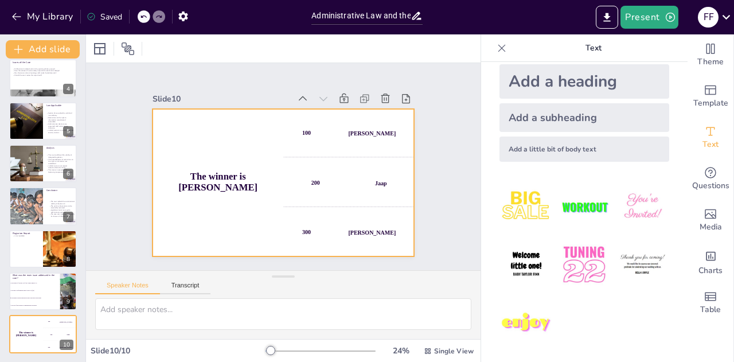
checkbox input "true"
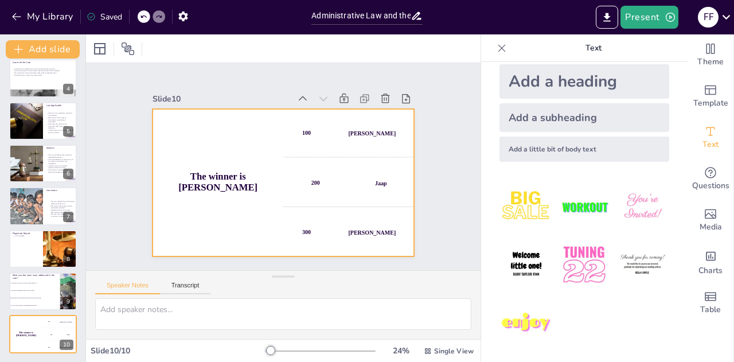
checkbox input "true"
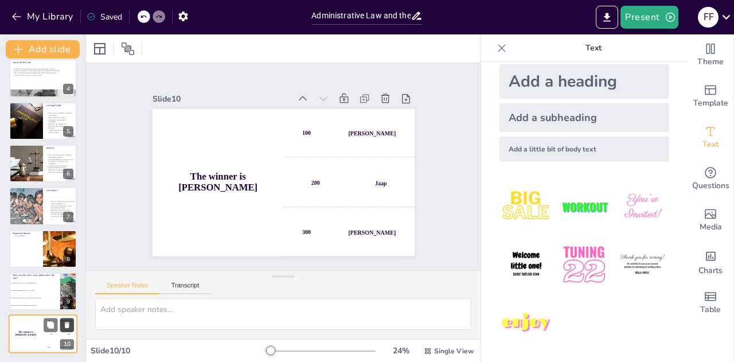
checkbox input "true"
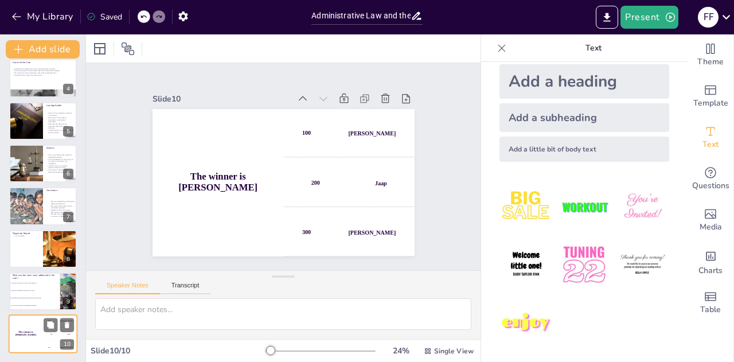
checkbox input "true"
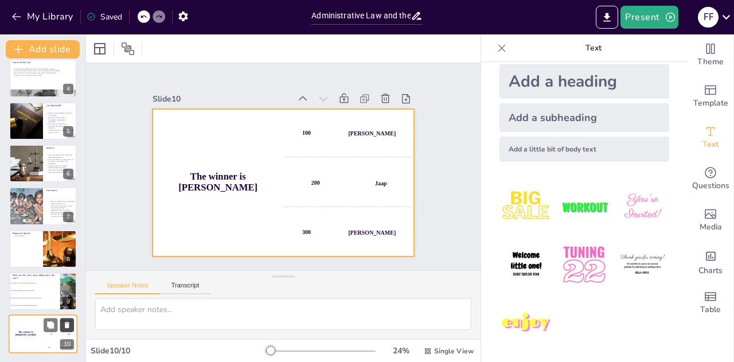
checkbox input "true"
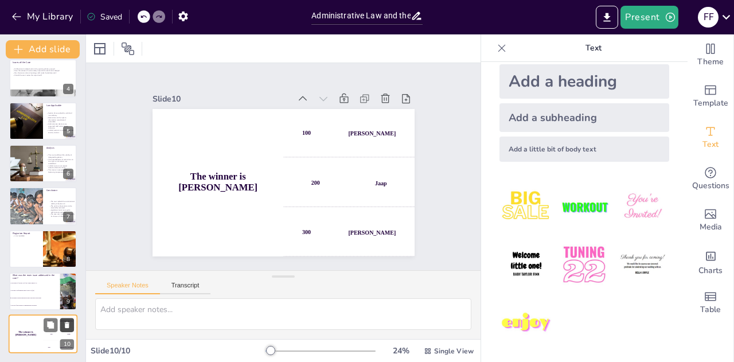
click at [68, 320] on button at bounding box center [67, 325] width 14 height 14
type textarea "The correct answer is the balance between national security and public knowledg…"
checkbox input "true"
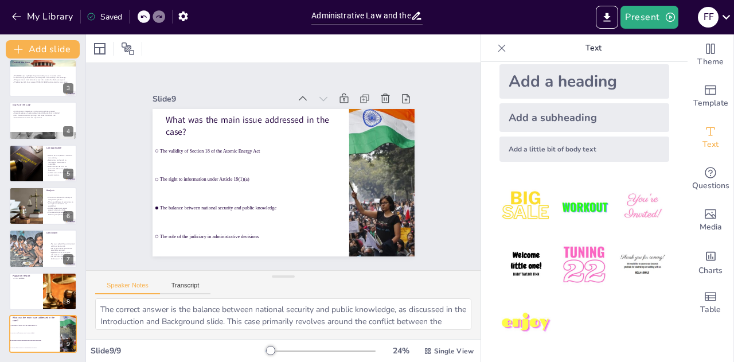
checkbox input "true"
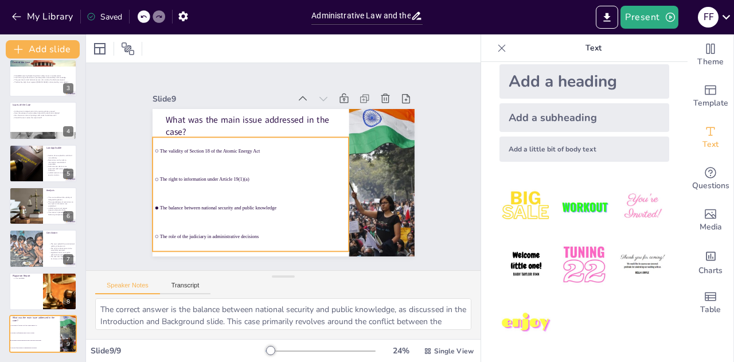
checkbox input "true"
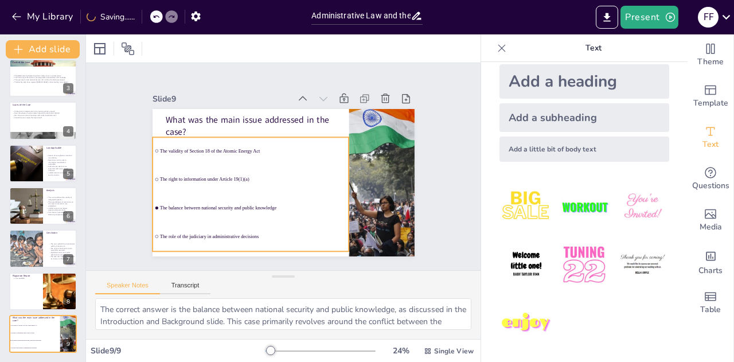
checkbox input "true"
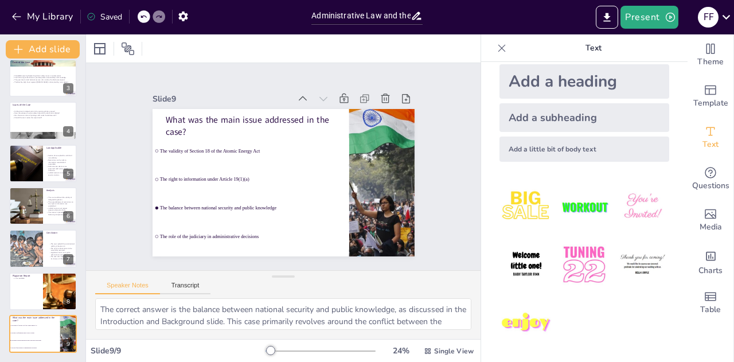
click at [591, 144] on div "Add a little bit of body text" at bounding box center [584, 148] width 170 height 25
checkbox input "true"
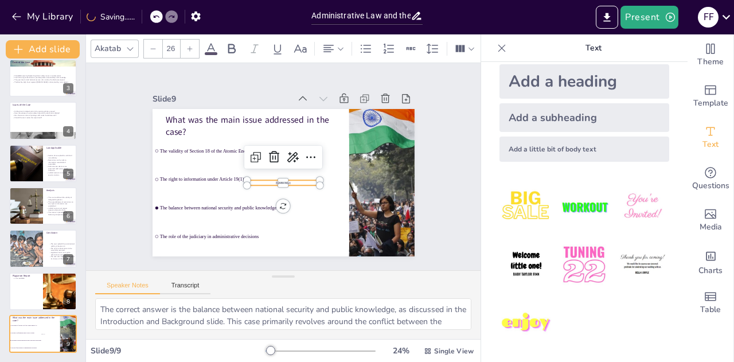
click at [591, 144] on div "Add a little bit of body text" at bounding box center [584, 148] width 170 height 25
checkbox input "true"
type input "26"
checkbox input "true"
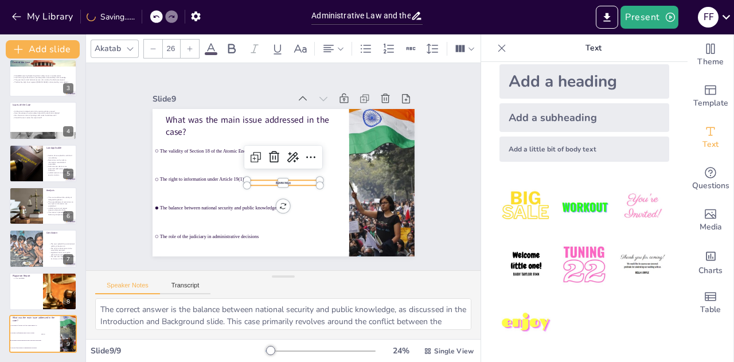
checkbox input "true"
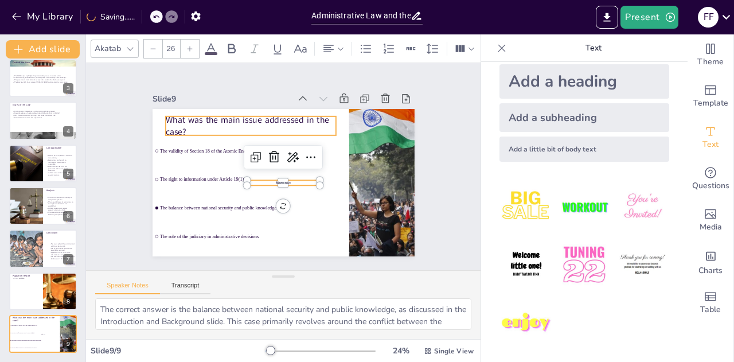
checkbox input "true"
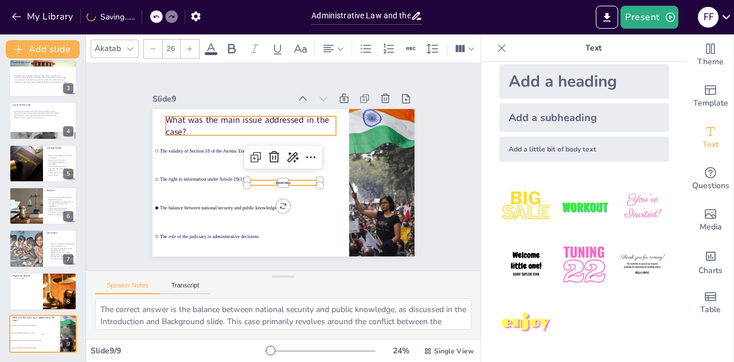
checkbox input "true"
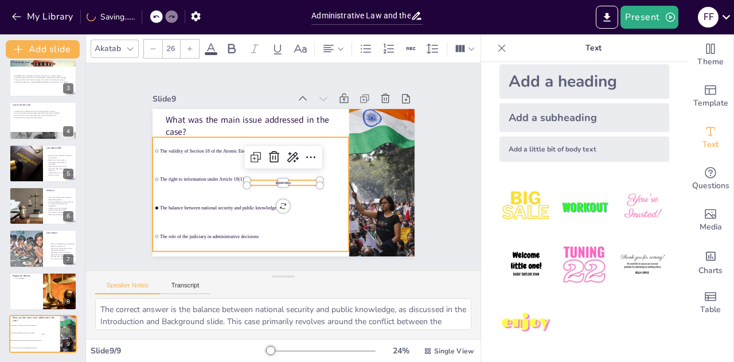
checkbox input "true"
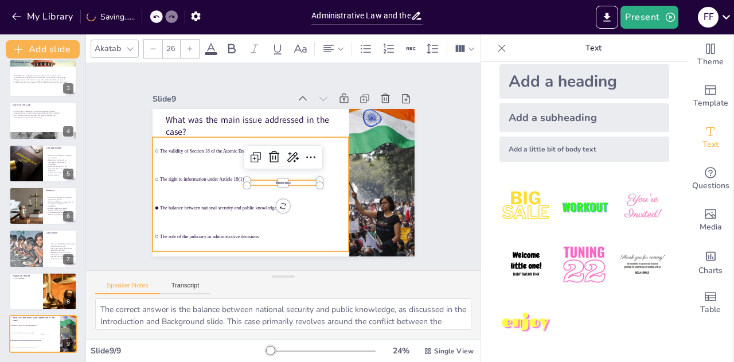
checkbox input "true"
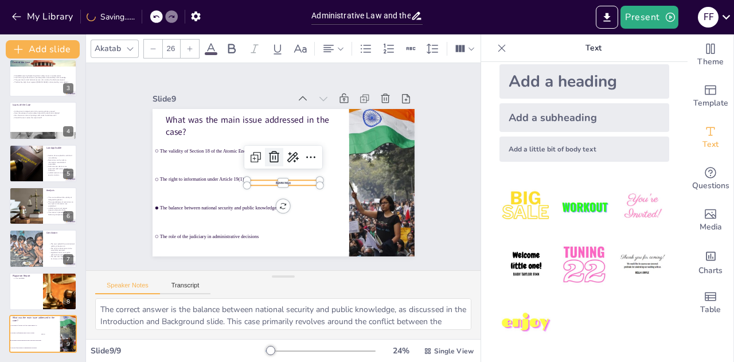
click at [267, 155] on icon at bounding box center [270, 164] width 19 height 19
checkbox input "true"
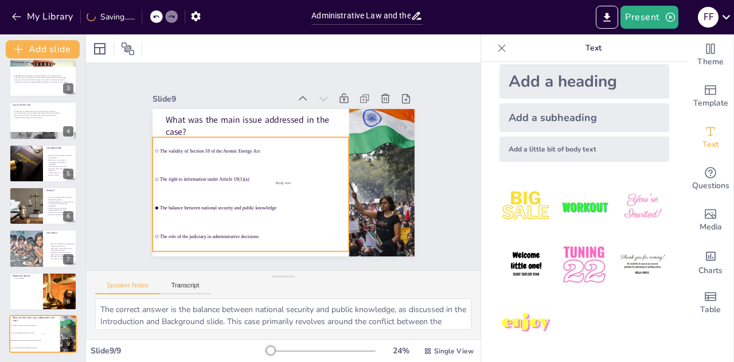
checkbox input "true"
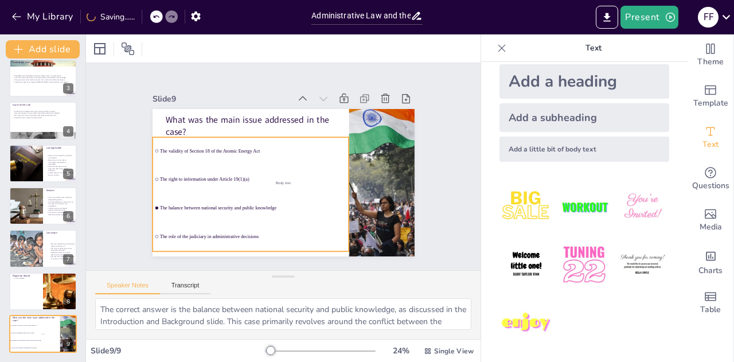
checkbox input "true"
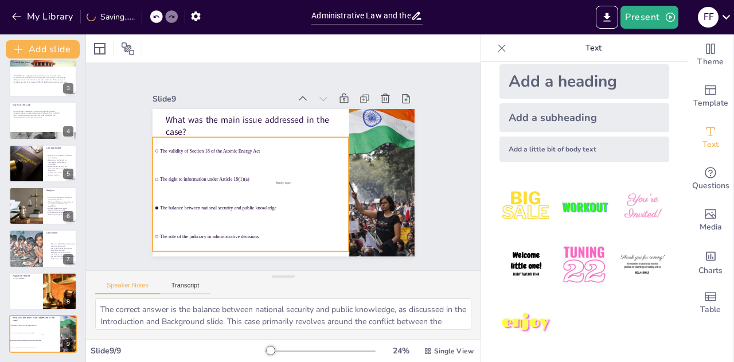
checkbox input "true"
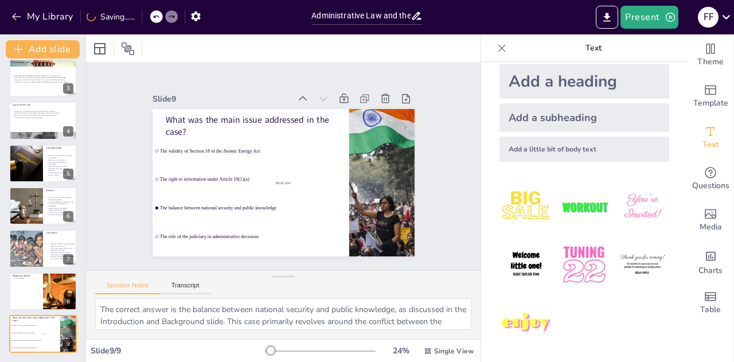
checkbox input "true"
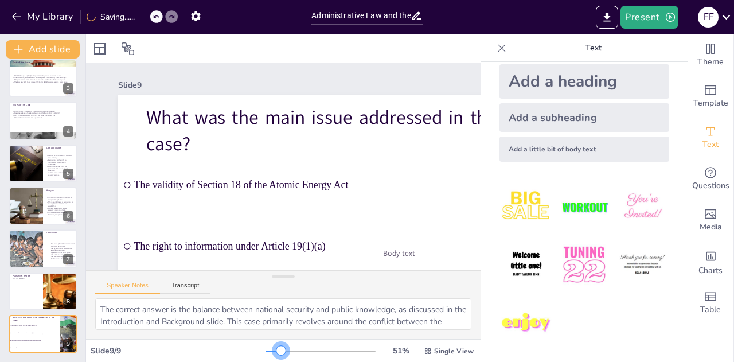
click at [274, 349] on div at bounding box center [320, 350] width 110 height 9
checkbox input "true"
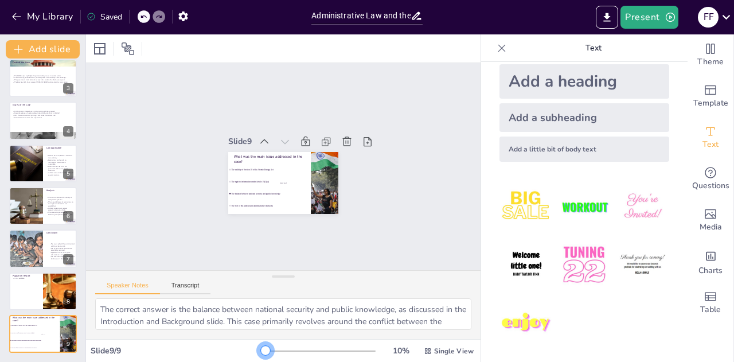
click at [265, 349] on div at bounding box center [320, 350] width 110 height 9
checkbox input "true"
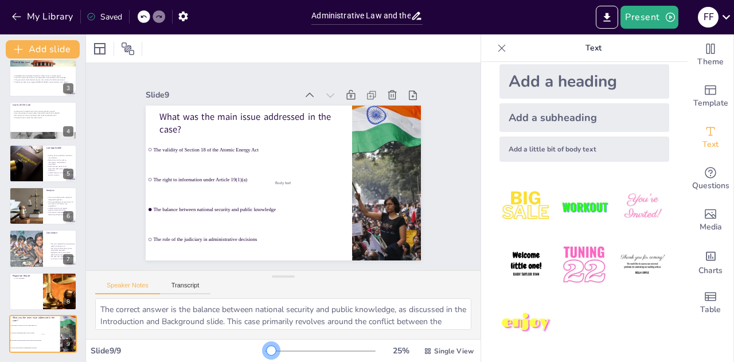
click at [265, 347] on div at bounding box center [320, 350] width 110 height 9
checkbox input "true"
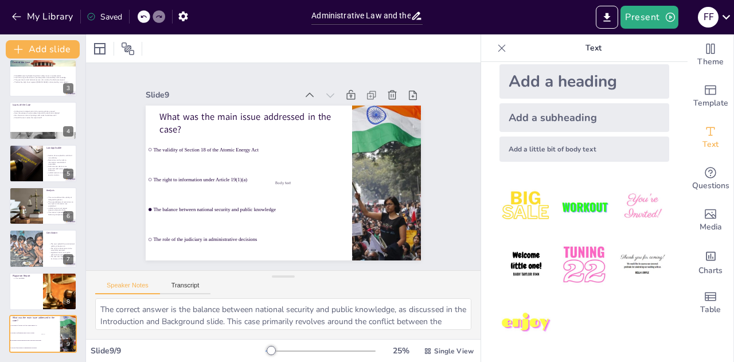
checkbox input "true"
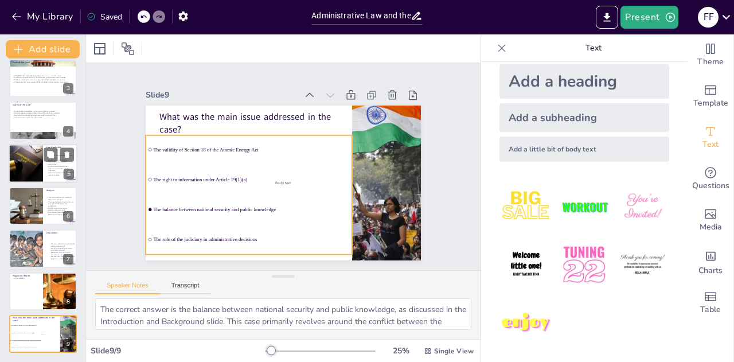
checkbox input "true"
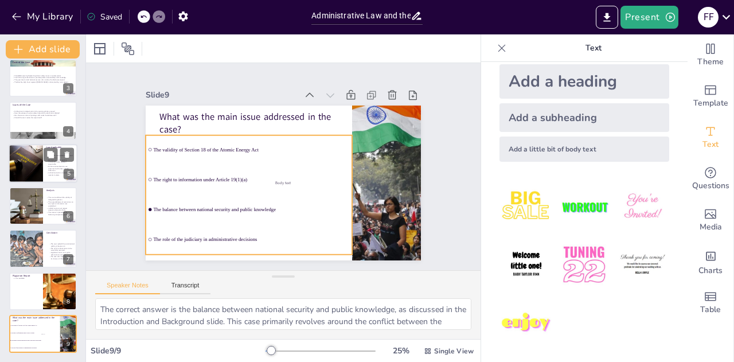
checkbox input "true"
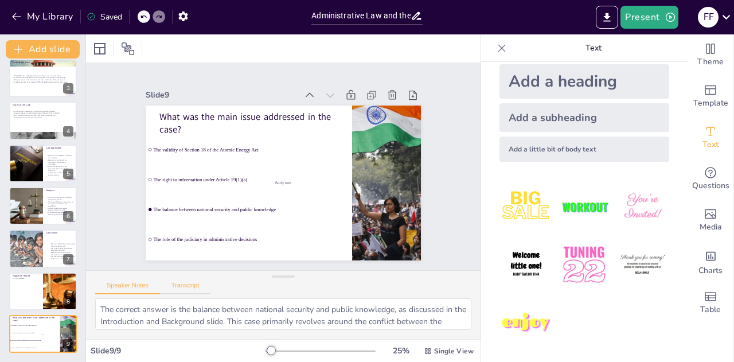
click at [192, 285] on button "Transcript" at bounding box center [185, 288] width 51 height 13
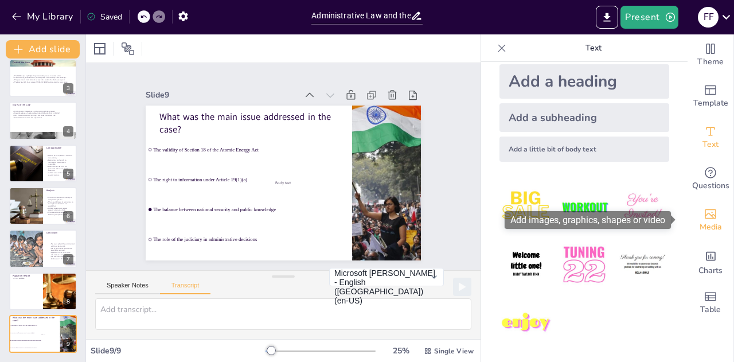
click at [701, 227] on span "Media" at bounding box center [711, 227] width 22 height 13
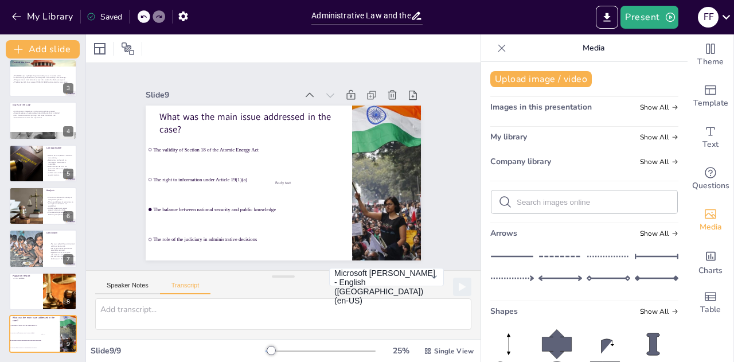
click at [496, 48] on icon at bounding box center [501, 47] width 11 height 11
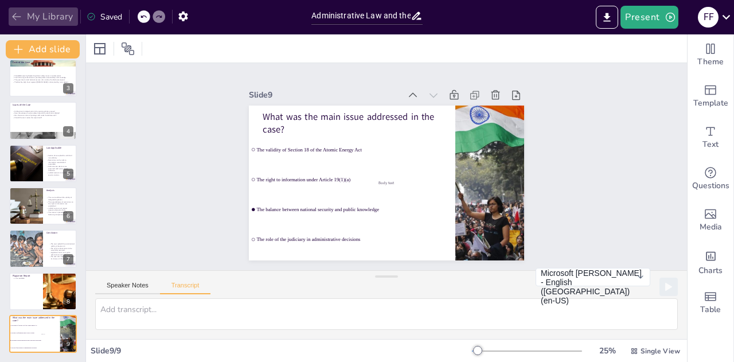
click at [13, 13] on icon "button" at bounding box center [16, 16] width 11 height 11
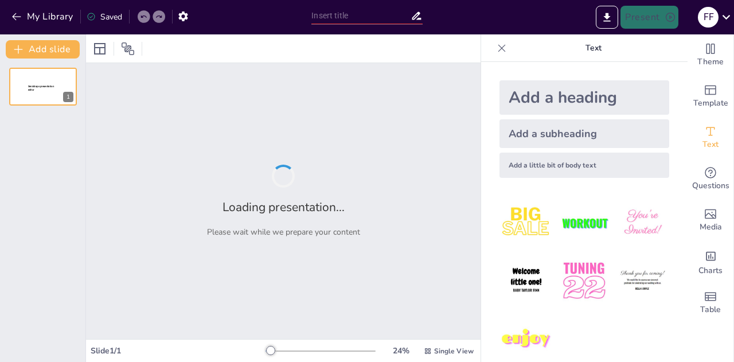
type input "Analyzing Case Law Through the Lens of Administrative Law Principles"
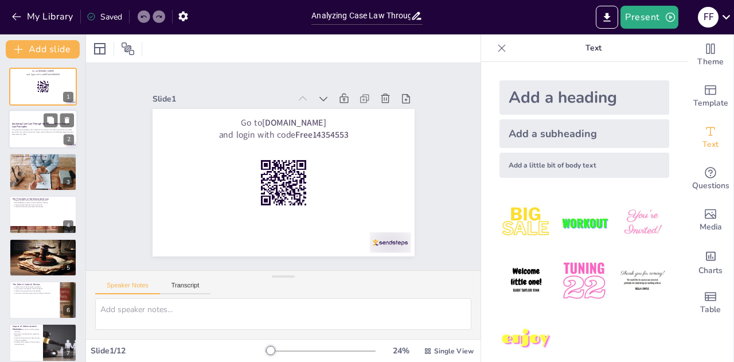
click at [25, 145] on div at bounding box center [43, 129] width 69 height 39
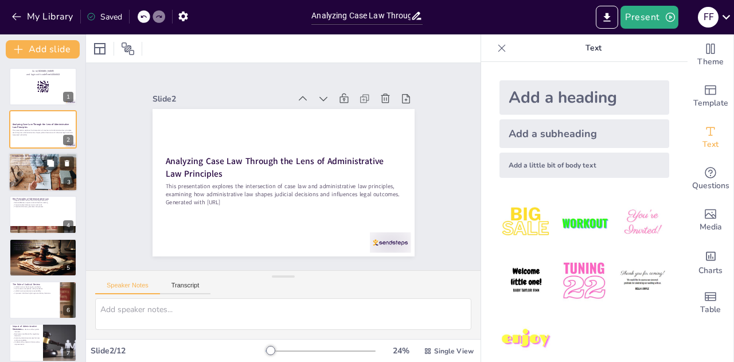
checkbox input "true"
click at [41, 174] on div at bounding box center [43, 172] width 83 height 39
type textarea "Administrative law serves as a framework that governs the activities of various…"
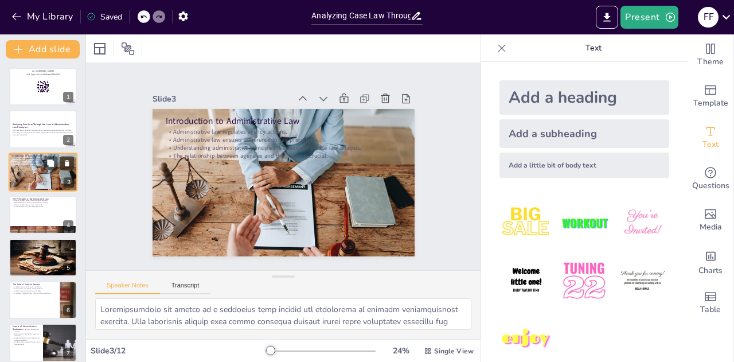
click at [41, 174] on div at bounding box center [43, 172] width 83 height 39
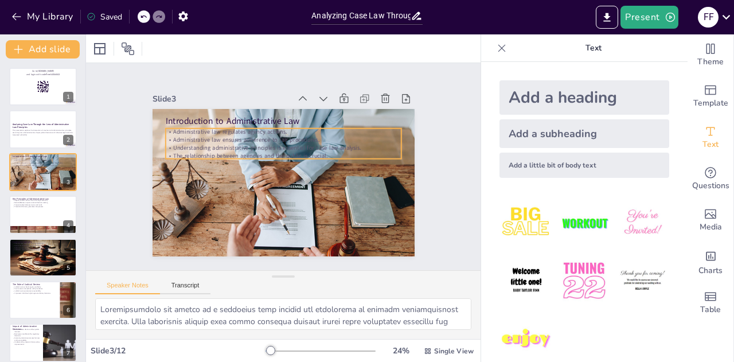
checkbox input "true"
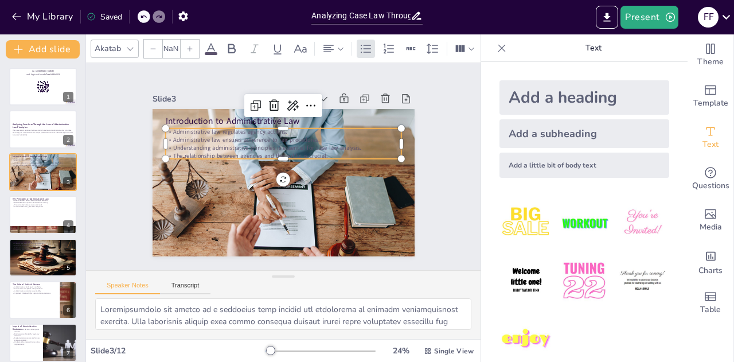
type input "32"
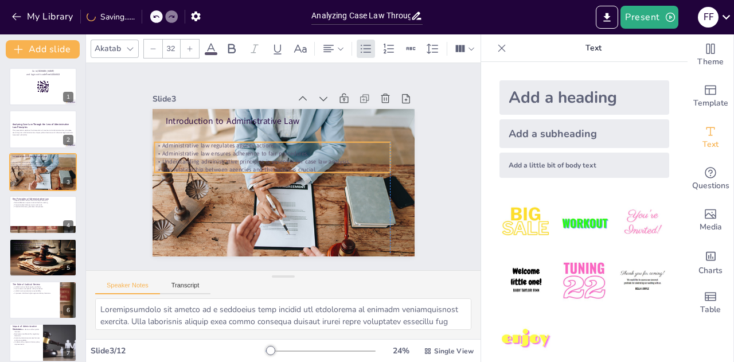
drag, startPoint x: 235, startPoint y: 146, endPoint x: 224, endPoint y: 159, distance: 17.1
click at [224, 159] on p "Understanding administrative principles is essential for case law analysis." at bounding box center [271, 162] width 235 height 33
click at [124, 165] on div "Slide 1 Go to sendsteps.me and login with code Free14354553 Slide 2 Analyzing C…" at bounding box center [283, 166] width 319 height 439
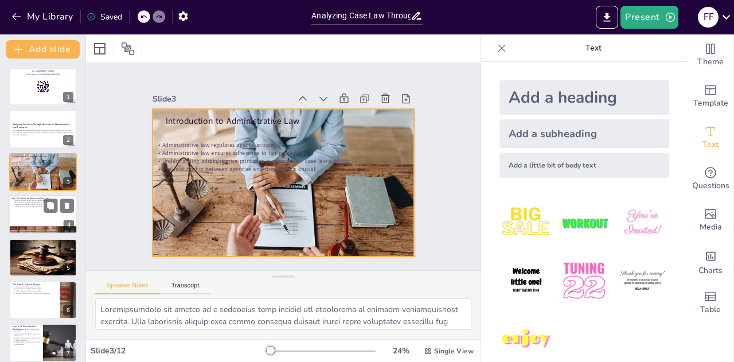
checkbox input "true"
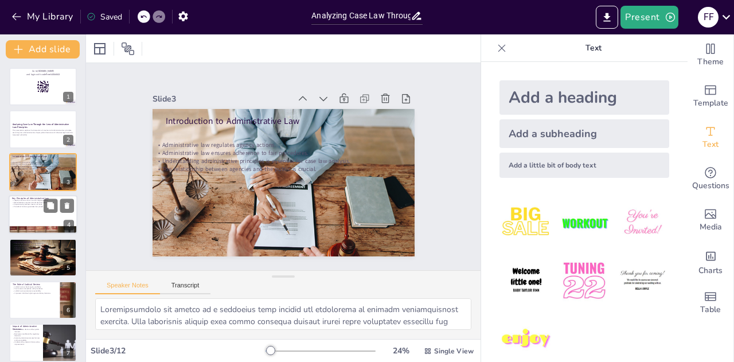
click at [46, 224] on div at bounding box center [43, 214] width 69 height 39
type textarea "Legality is a fundamental principle of administrative law, ensuring that all ac…"
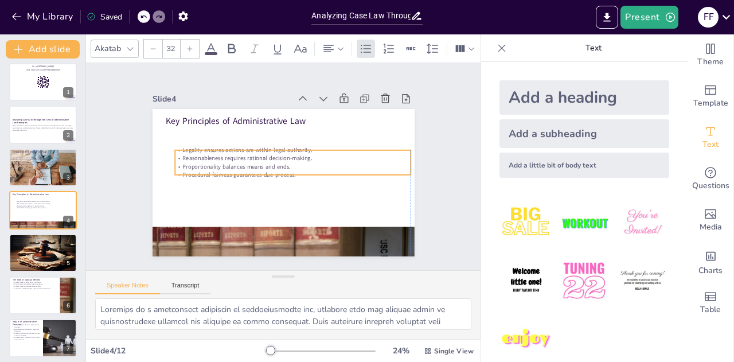
drag, startPoint x: 224, startPoint y: 151, endPoint x: 231, endPoint y: 175, distance: 25.2
click at [249, 175] on p "Procedural fairness guarantees due process." at bounding box center [277, 177] width 57 height 232
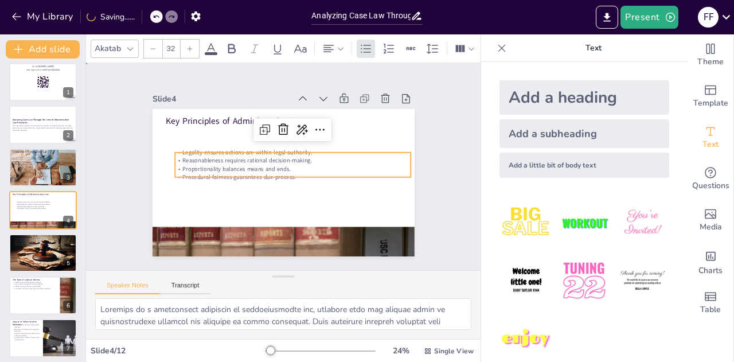
click at [135, 161] on div "Slide 1 Go to sendsteps.me and login with code Free14354553 Slide 2 Analyzing C…" at bounding box center [283, 166] width 371 height 296
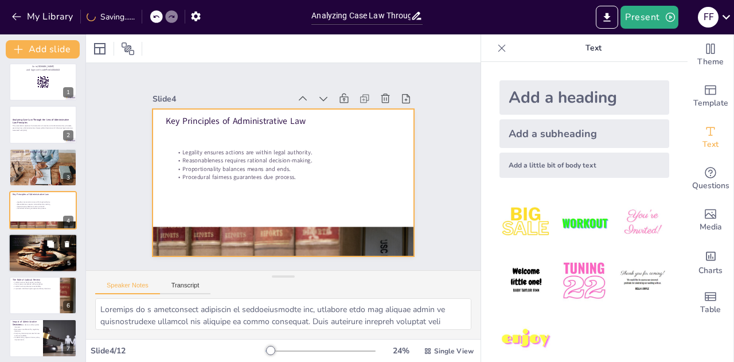
checkbox input "true"
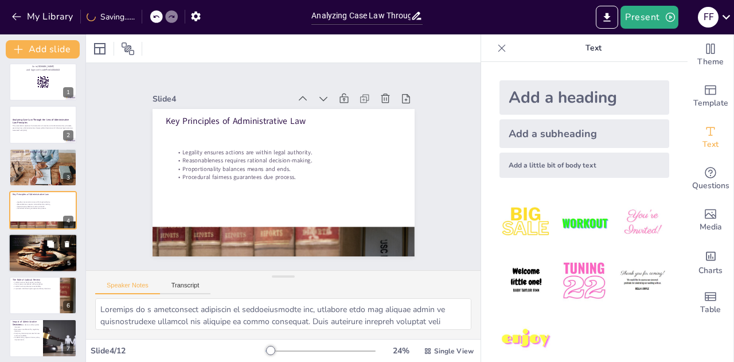
click at [49, 236] on p "Case Law Examples" at bounding box center [43, 236] width 62 height 3
type textarea "The Chevron case is a landmark example of judicial deference, where courts reco…"
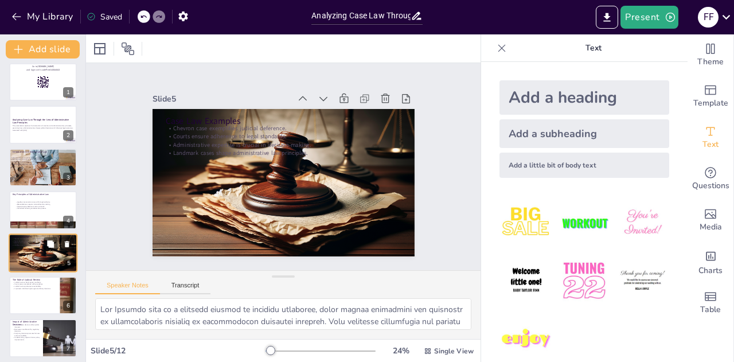
scroll to position [47, 0]
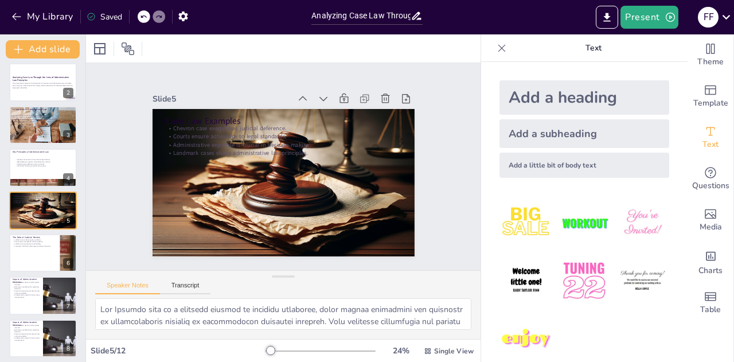
checkbox input "true"
click at [17, 15] on icon "button" at bounding box center [16, 16] width 11 height 11
